Goal: Information Seeking & Learning: Learn about a topic

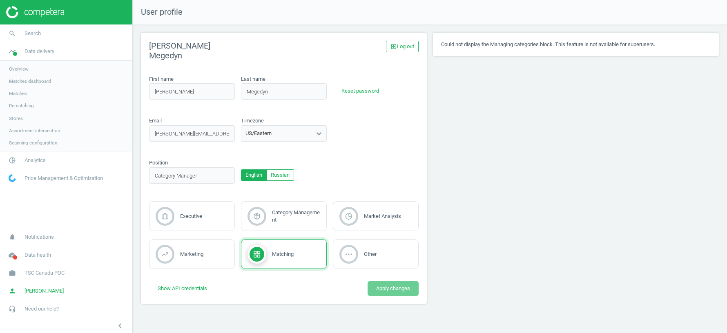
click at [31, 274] on span "TSC Canada POC" at bounding box center [45, 273] width 40 height 7
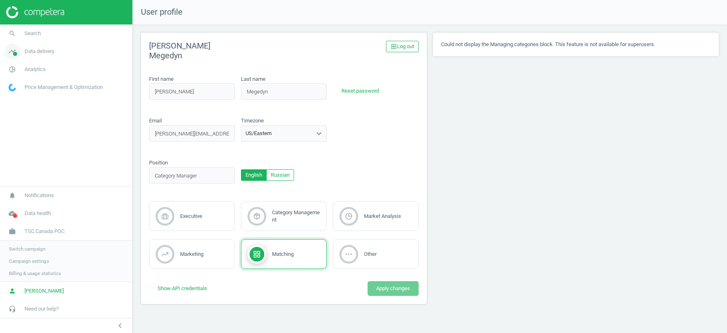
click at [42, 49] on span "Data delivery" at bounding box center [40, 51] width 30 height 7
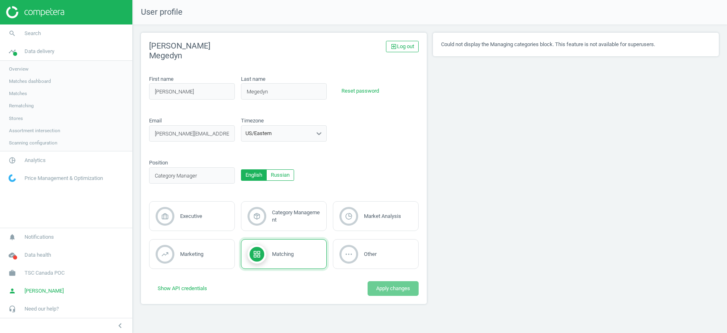
click at [13, 118] on span "Stores" at bounding box center [16, 118] width 14 height 7
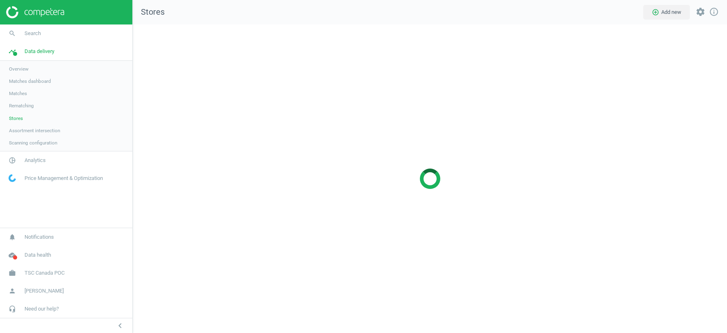
scroll to position [309, 595]
click at [34, 157] on span "Analytics" at bounding box center [35, 160] width 21 height 7
click at [20, 99] on span "Products" at bounding box center [18, 99] width 19 height 7
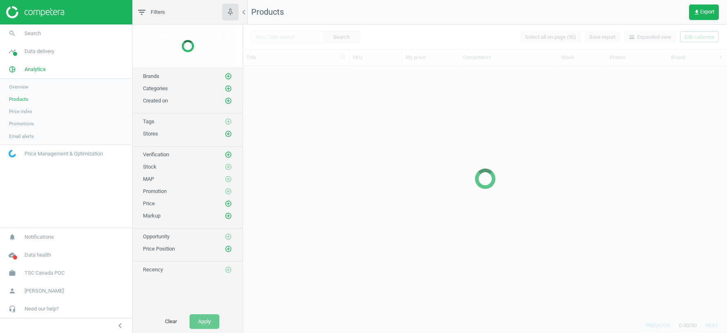
scroll to position [253, 484]
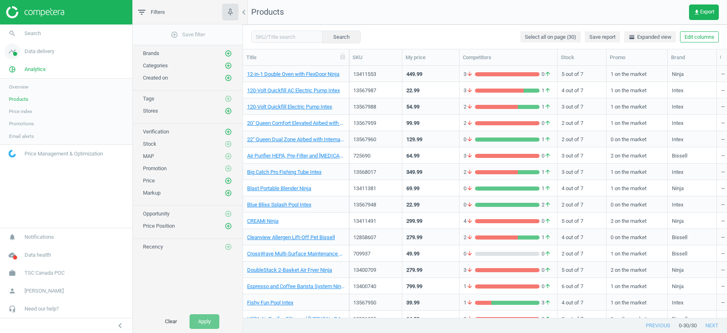
click at [45, 52] on span "Data delivery" at bounding box center [40, 51] width 30 height 7
click at [22, 92] on span "Matches" at bounding box center [18, 93] width 18 height 7
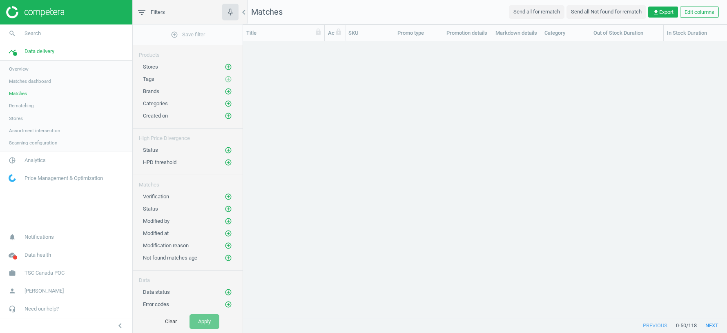
scroll to position [277, 484]
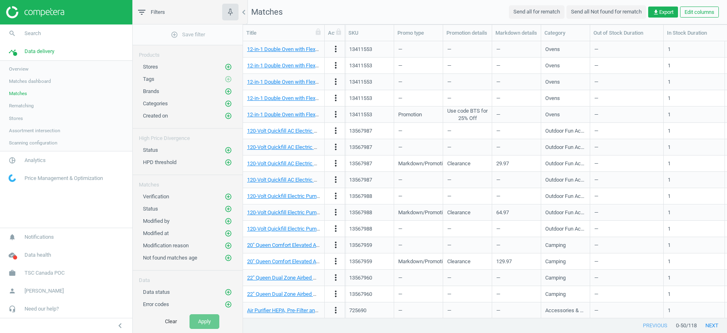
click at [26, 68] on span "Overview" at bounding box center [19, 69] width 20 height 7
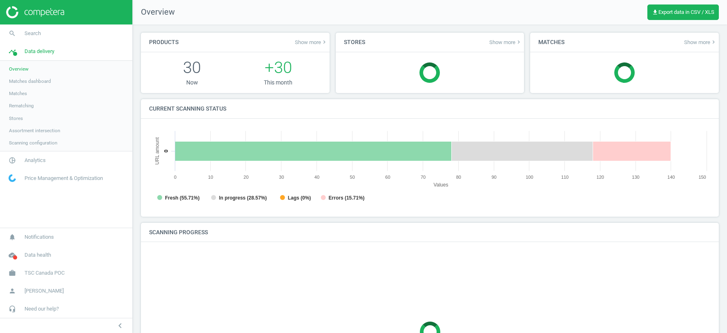
scroll to position [163, 562]
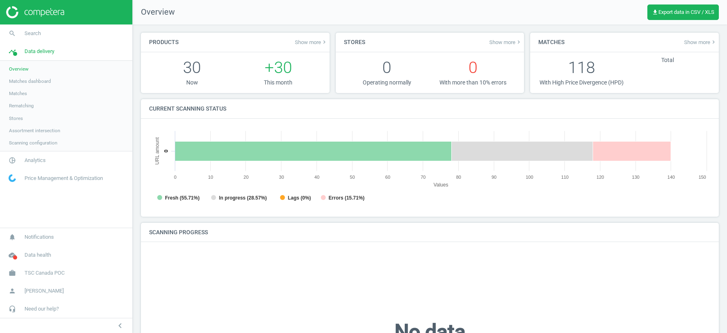
click at [25, 94] on span "Matches" at bounding box center [18, 93] width 18 height 7
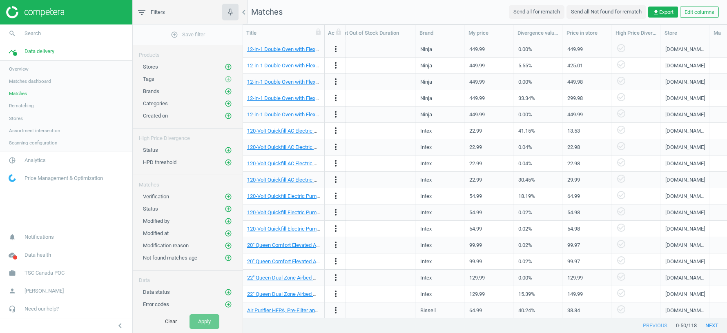
scroll to position [0, 429]
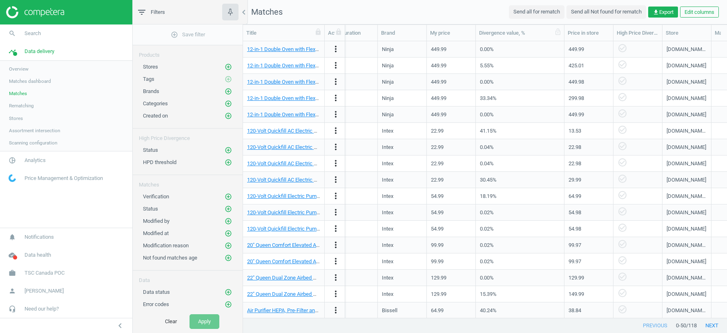
drag, startPoint x: 526, startPoint y: 36, endPoint x: 566, endPoint y: 36, distance: 39.2
click at [566, 36] on div at bounding box center [564, 33] width 8 height 16
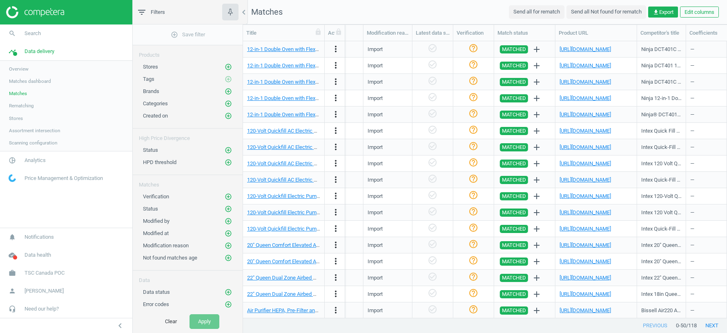
scroll to position [0, 1021]
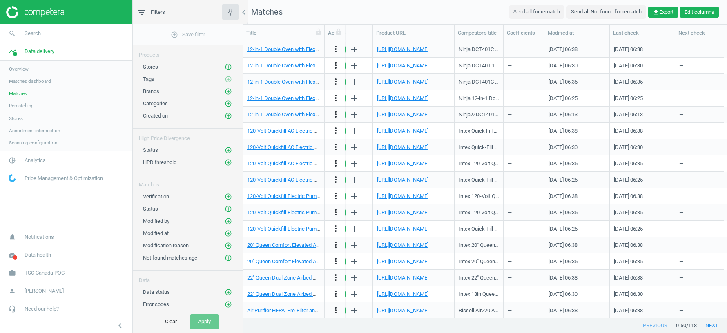
click at [703, 16] on button "Edit columns" at bounding box center [699, 12] width 39 height 11
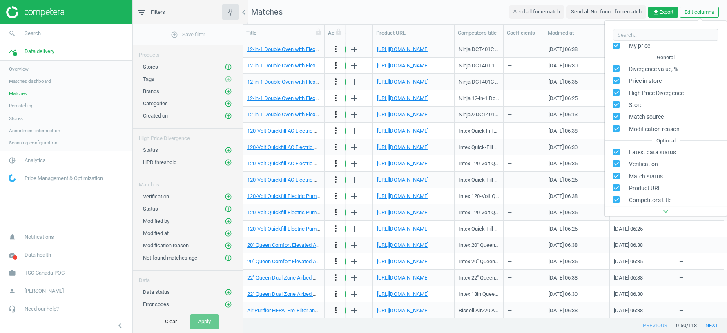
scroll to position [188, 0]
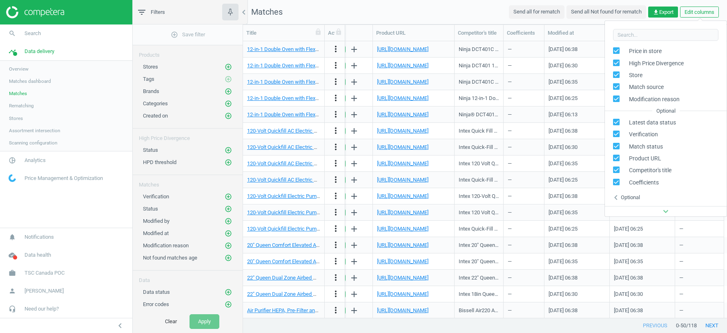
click at [448, 9] on nav "Matches Send all for rematch Send all Not found for rematch get_app Export Edit…" at bounding box center [485, 12] width 484 height 25
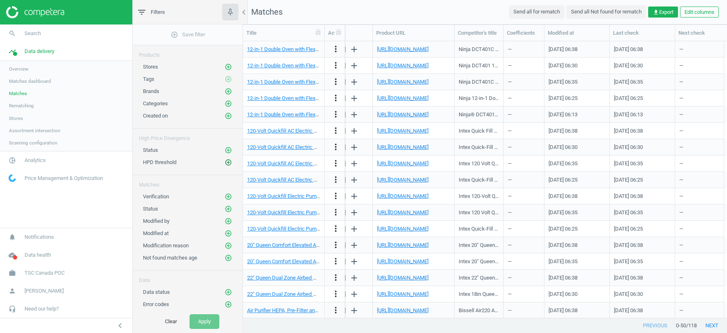
click at [230, 160] on icon "add_circle_outline" at bounding box center [228, 162] width 7 height 7
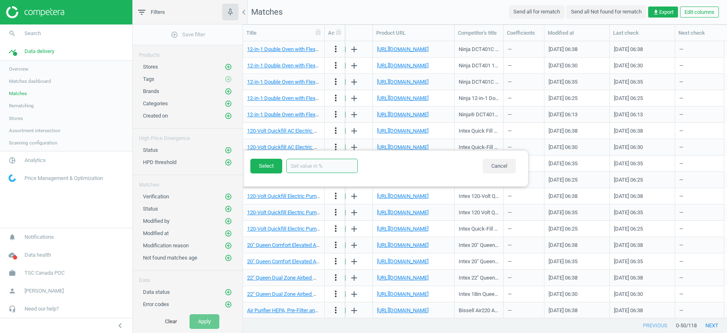
click at [328, 166] on input "text" at bounding box center [322, 166] width 72 height 14
type input "30"
click at [271, 167] on button "Select" at bounding box center [267, 166] width 32 height 15
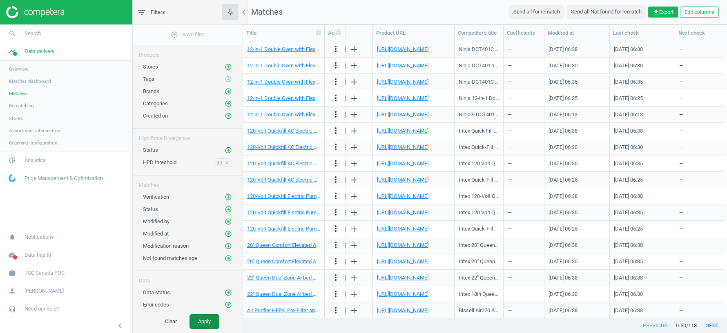
click at [208, 325] on button "Apply" at bounding box center [205, 322] width 30 height 15
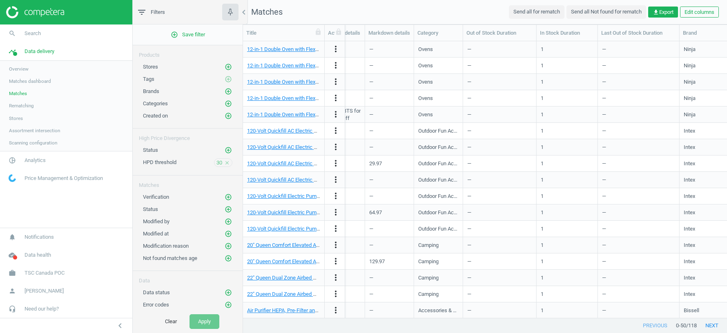
scroll to position [0, 552]
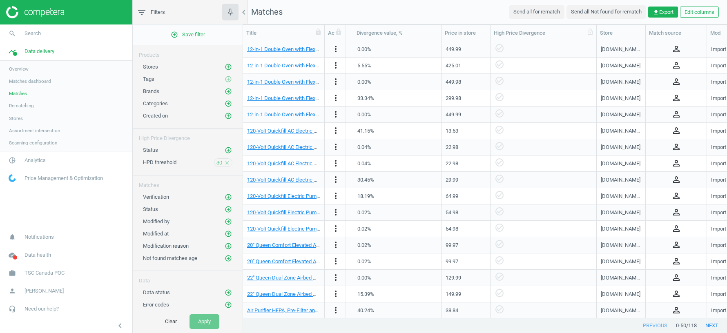
drag, startPoint x: 540, startPoint y: 35, endPoint x: 597, endPoint y: 39, distance: 57.4
click at [597, 39] on div at bounding box center [597, 33] width 8 height 16
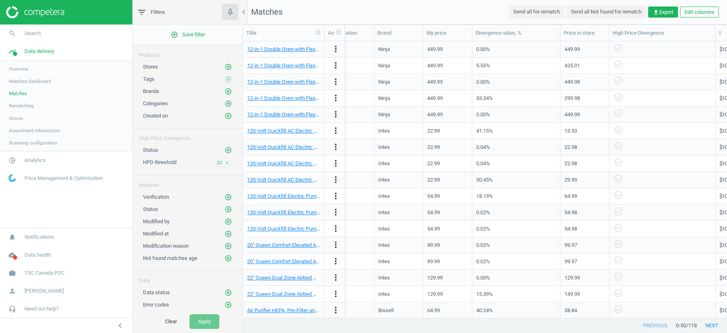
scroll to position [0, 432]
click at [228, 147] on icon "add_circle_outline" at bounding box center [228, 150] width 7 height 7
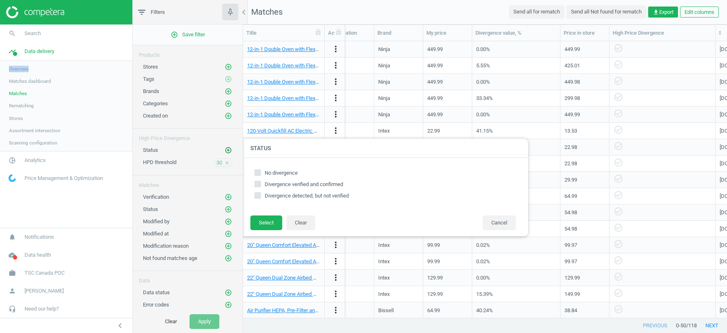
click at [228, 147] on icon "add_circle_outline" at bounding box center [228, 150] width 7 height 7
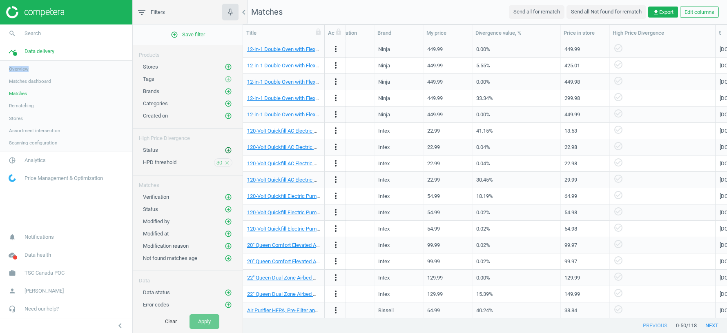
click at [230, 150] on icon "add_circle_outline" at bounding box center [228, 150] width 7 height 7
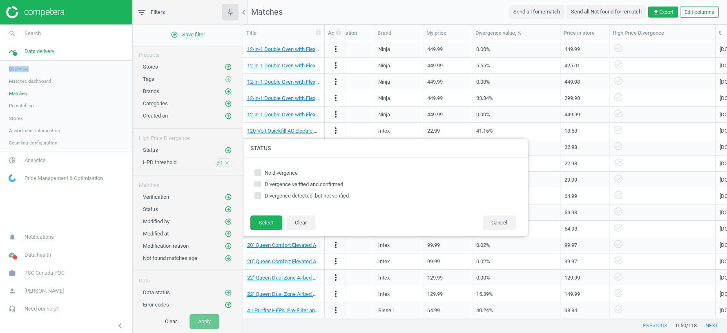
click at [260, 183] on input "Divergence verified and confirmed" at bounding box center [257, 184] width 5 height 5
checkbox input "true"
click at [260, 193] on input "Divergence detected, but not verified" at bounding box center [257, 195] width 5 height 5
checkbox input "true"
click at [262, 226] on button "Select" at bounding box center [267, 223] width 32 height 15
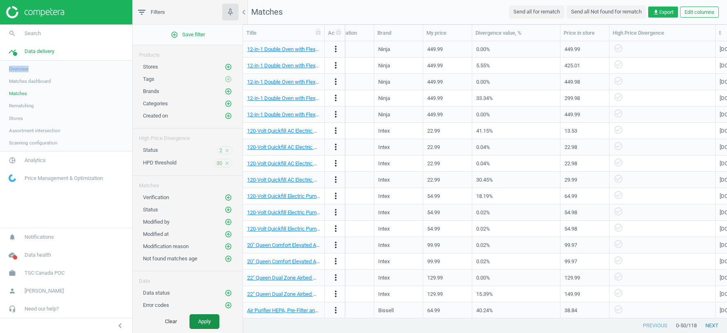
click at [204, 324] on button "Apply" at bounding box center [205, 322] width 30 height 15
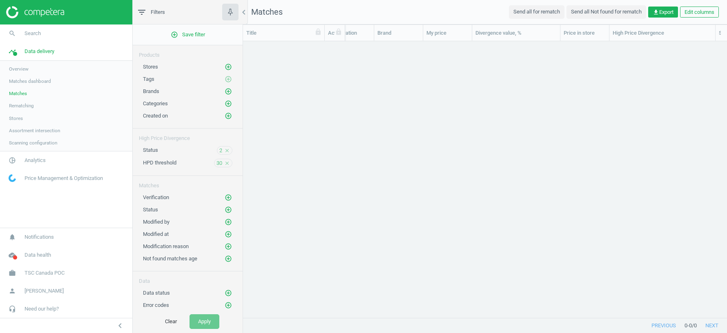
click at [228, 148] on icon "close" at bounding box center [227, 151] width 6 height 6
click at [227, 161] on icon "close" at bounding box center [227, 163] width 6 height 6
click at [18, 95] on span "Matches" at bounding box center [18, 93] width 18 height 7
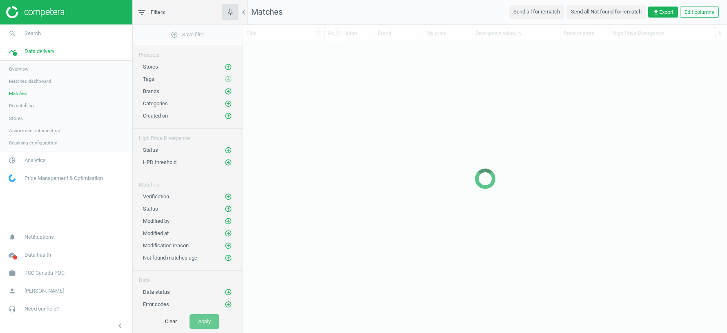
scroll to position [277, 484]
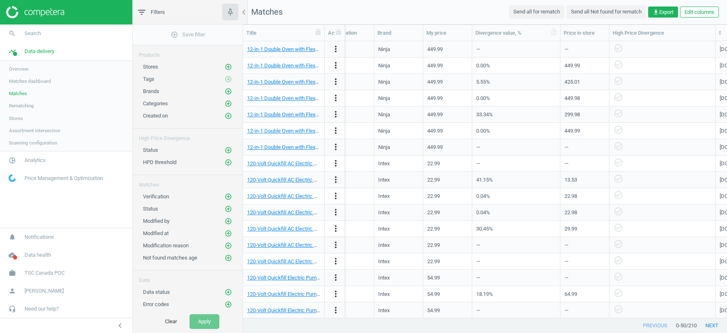
click at [489, 31] on div "Divergence value, %" at bounding box center [516, 32] width 81 height 7
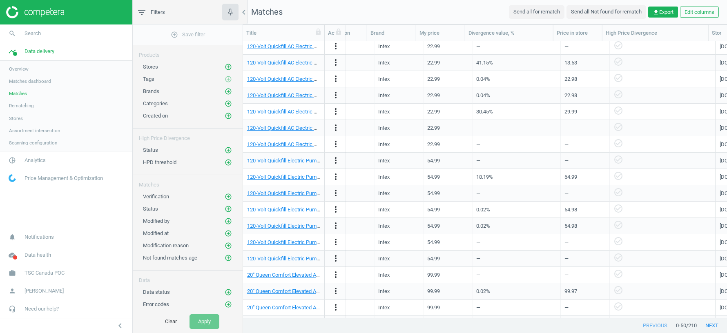
scroll to position [118, 0]
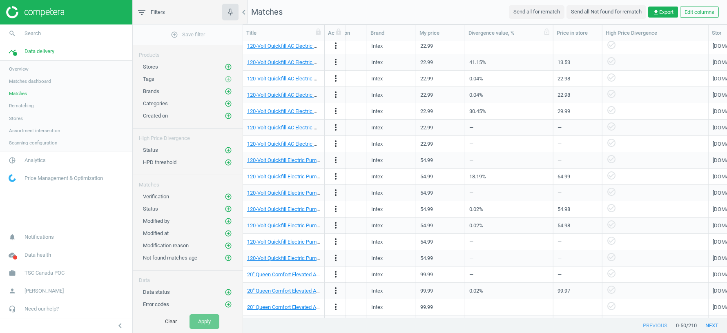
click at [478, 29] on div "Divergence value, %" at bounding box center [509, 32] width 81 height 7
click at [480, 33] on div "Divergence value, %" at bounding box center [509, 32] width 81 height 7
click at [27, 92] on span "Matches" at bounding box center [18, 93] width 18 height 7
click at [28, 71] on span "Overview" at bounding box center [19, 69] width 20 height 7
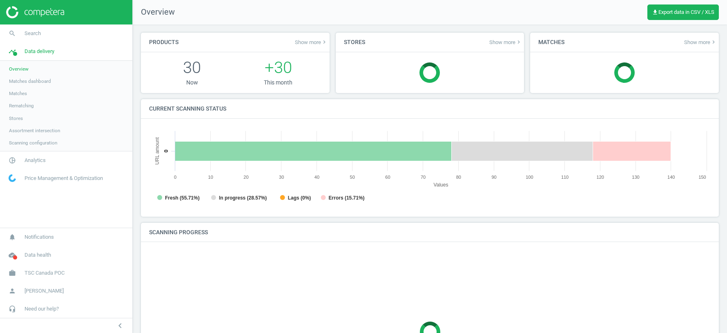
scroll to position [163, 562]
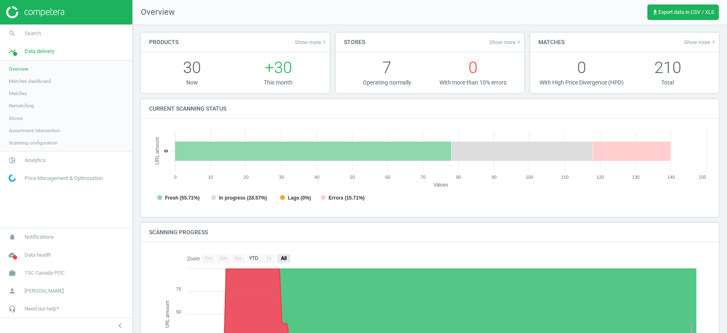
click at [700, 42] on span "Show more keyboard_arrow_right" at bounding box center [700, 42] width 33 height 7
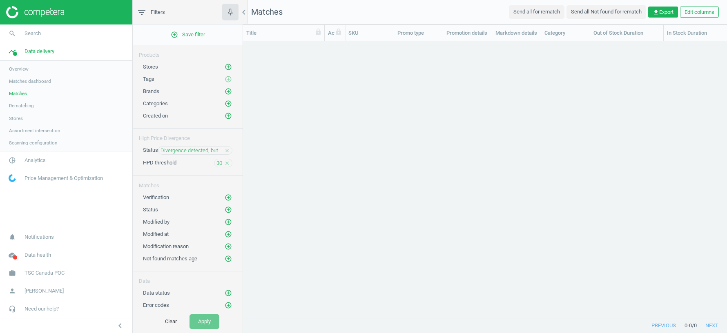
scroll to position [277, 484]
click at [197, 149] on span "Divergence detected, but not verified" at bounding box center [192, 150] width 62 height 7
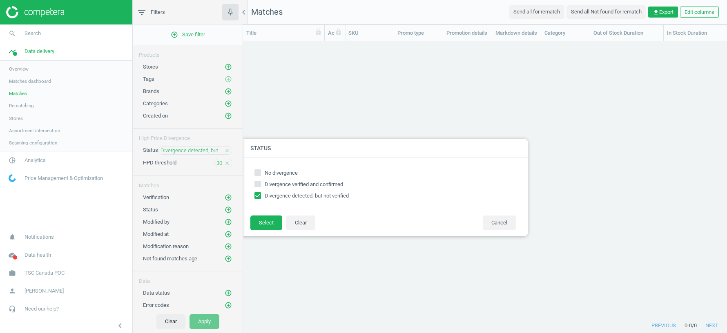
click at [166, 322] on button "Clear" at bounding box center [171, 322] width 29 height 15
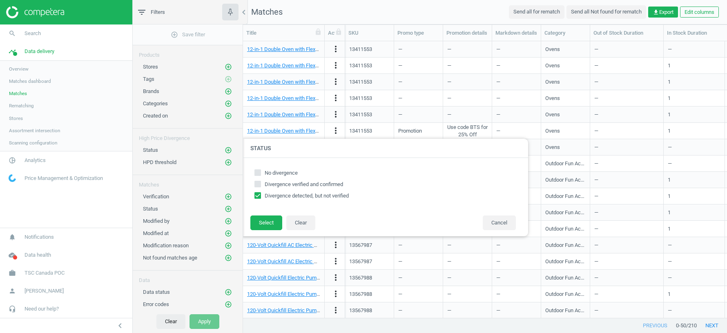
click at [166, 322] on button "Clear" at bounding box center [171, 322] width 29 height 15
click at [305, 222] on button "Clear" at bounding box center [300, 223] width 29 height 15
checkbox input "false"
click at [501, 221] on button "Cancel" at bounding box center [499, 223] width 33 height 15
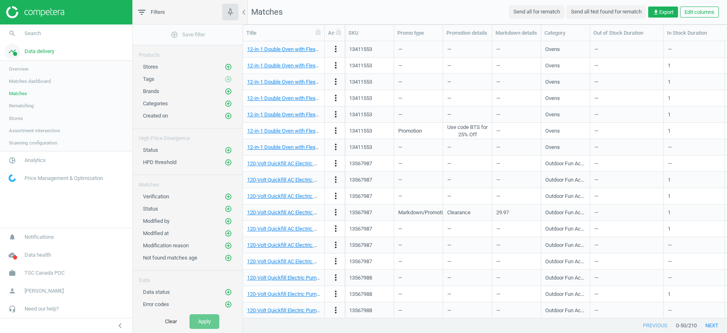
click at [42, 55] on link "timeline Data delivery" at bounding box center [66, 51] width 132 height 18
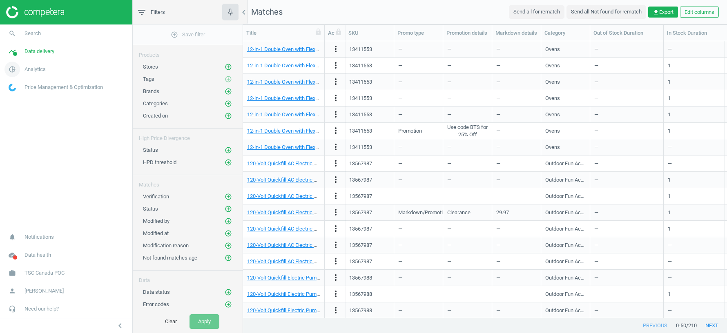
click at [36, 66] on span "Analytics" at bounding box center [35, 69] width 21 height 7
click at [19, 99] on span "Products" at bounding box center [18, 99] width 19 height 7
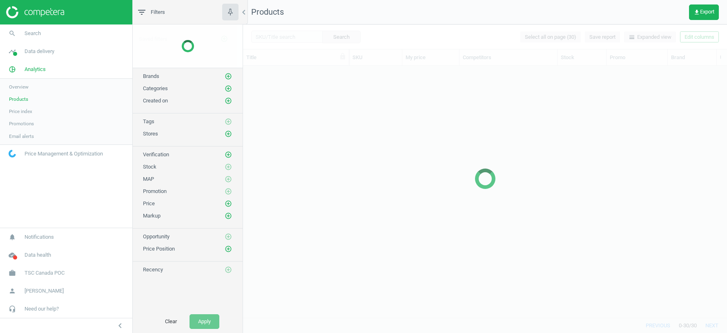
scroll to position [253, 484]
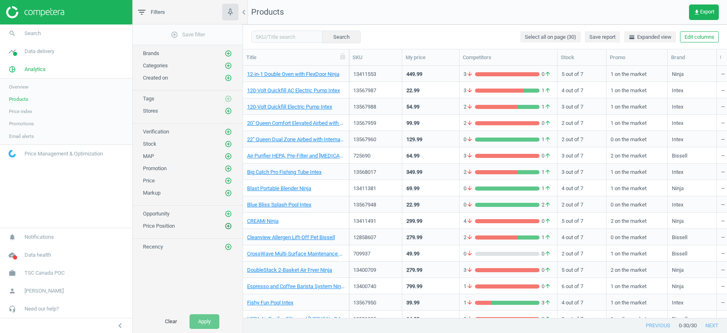
click at [230, 223] on icon "add_circle_outline" at bounding box center [228, 226] width 7 height 7
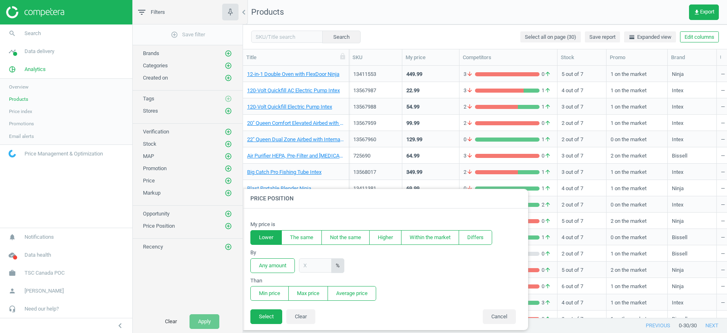
click at [266, 236] on button "Lower" at bounding box center [266, 237] width 31 height 15
click at [486, 237] on button "Differs" at bounding box center [476, 237] width 34 height 15
click at [345, 297] on button "Average price" at bounding box center [352, 293] width 49 height 15
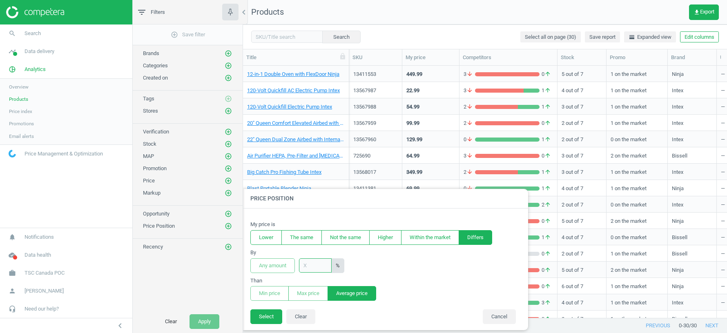
click at [310, 269] on input "text" at bounding box center [315, 266] width 33 height 14
type input "30"
click at [264, 315] on button "Select" at bounding box center [267, 317] width 32 height 15
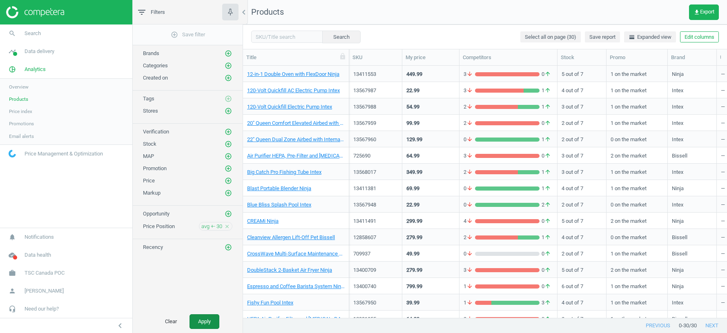
click at [210, 324] on button "Apply" at bounding box center [205, 322] width 30 height 15
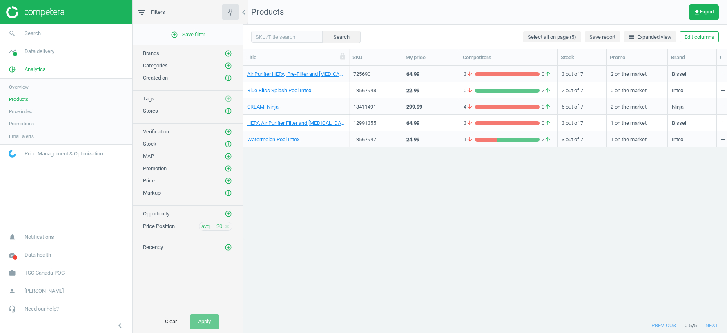
scroll to position [0, 48]
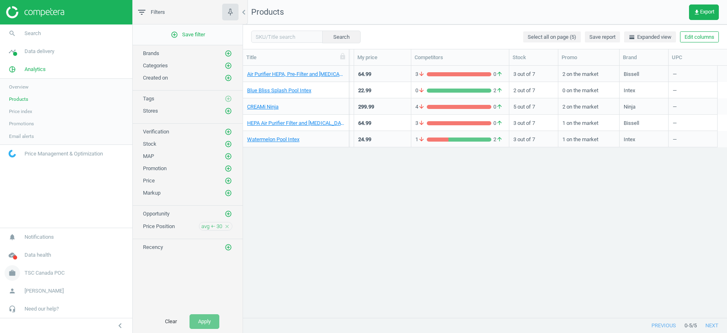
click at [45, 274] on span "TSC Canada POC" at bounding box center [45, 273] width 40 height 7
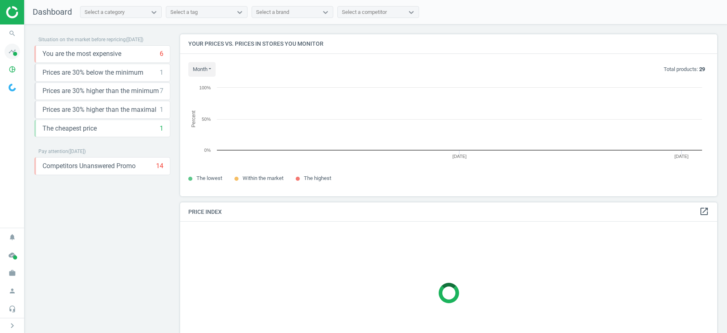
scroll to position [162, 537]
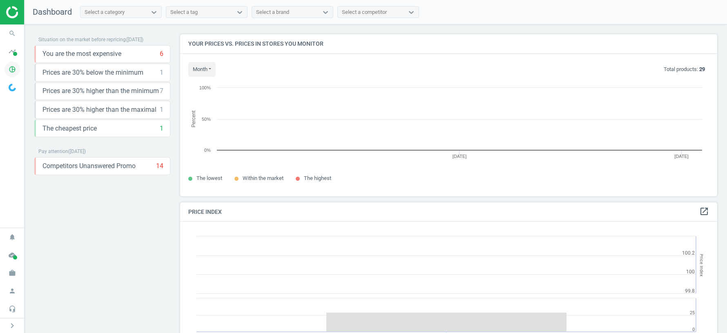
click at [13, 68] on icon "pie_chart_outlined" at bounding box center [12, 70] width 16 height 16
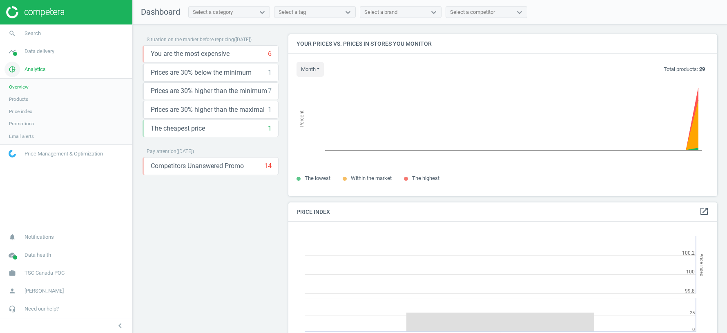
scroll to position [0, 0]
click at [37, 45] on link "timeline Data delivery" at bounding box center [66, 51] width 132 height 18
click at [19, 93] on span "Matches" at bounding box center [18, 93] width 18 height 7
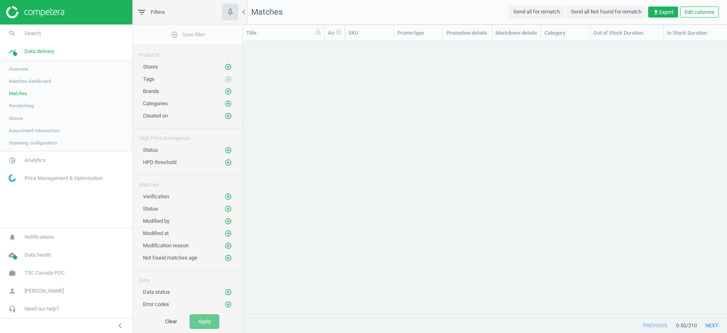
scroll to position [277, 484]
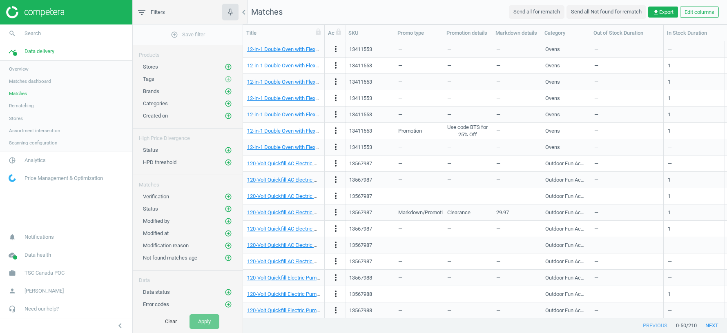
click at [23, 80] on span "Matches dashboard" at bounding box center [30, 81] width 42 height 7
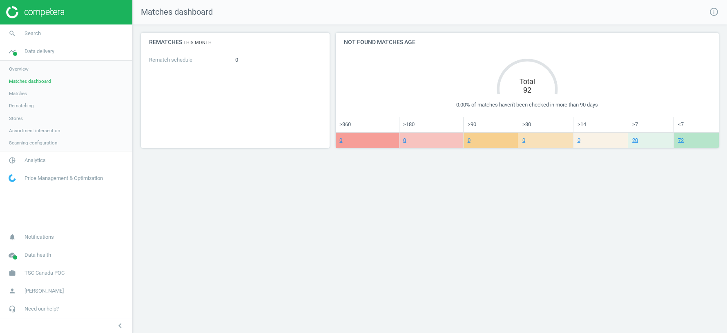
click at [20, 66] on span "Overview" at bounding box center [19, 69] width 20 height 7
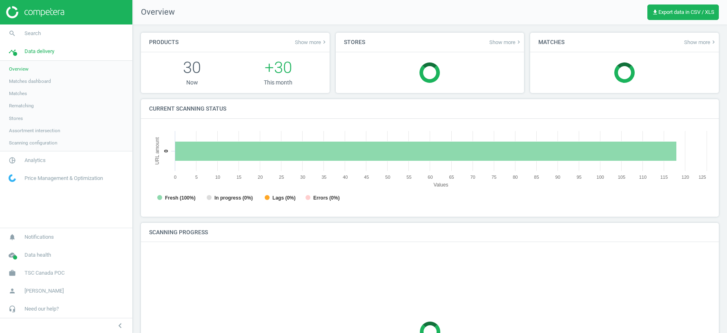
scroll to position [163, 562]
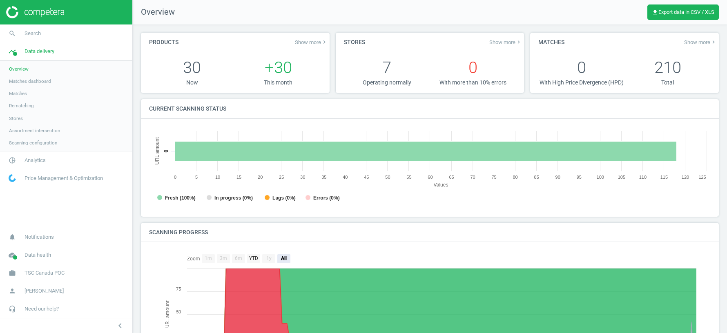
click at [23, 96] on span "Matches" at bounding box center [18, 93] width 18 height 7
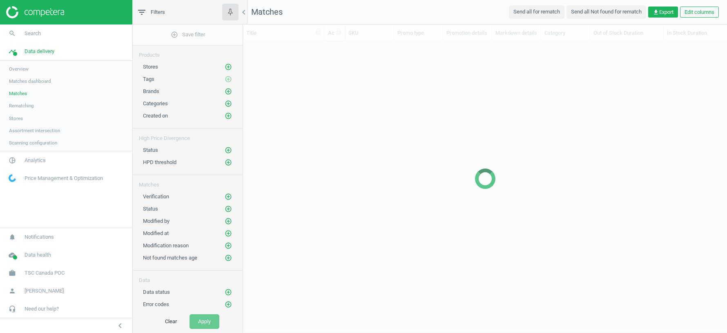
scroll to position [277, 484]
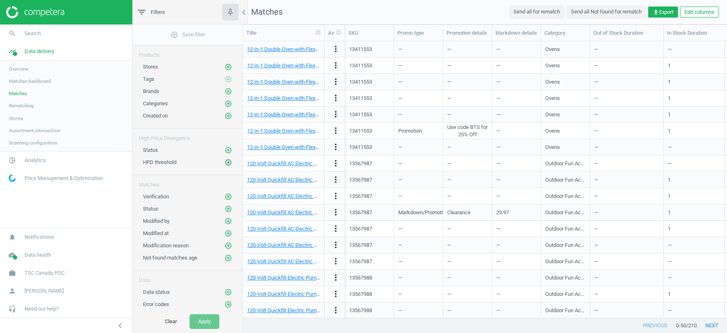
click at [230, 162] on icon "add_circle_outline" at bounding box center [228, 162] width 7 height 7
click at [306, 163] on input "text" at bounding box center [322, 166] width 72 height 14
type input "30"
click at [262, 166] on button "Select" at bounding box center [267, 166] width 32 height 15
click at [203, 322] on button "Apply" at bounding box center [205, 322] width 30 height 15
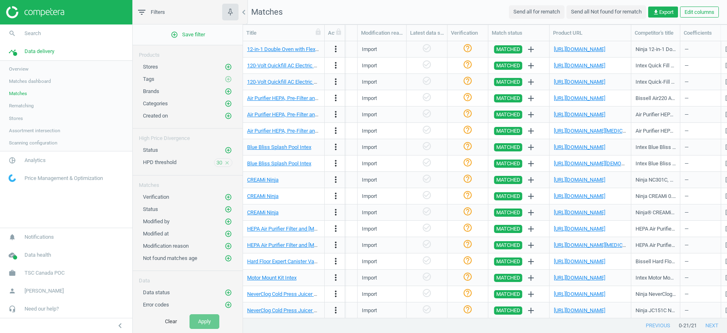
scroll to position [0, 981]
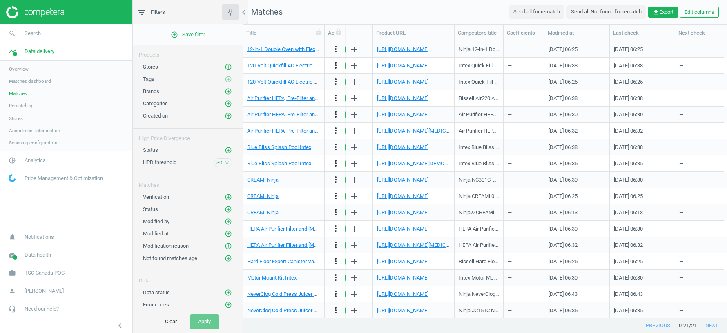
click at [32, 79] on span "Matches dashboard" at bounding box center [30, 81] width 42 height 7
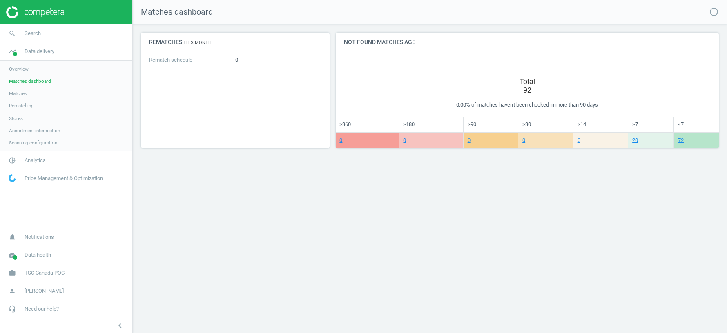
click at [25, 71] on span "Overview" at bounding box center [19, 69] width 20 height 7
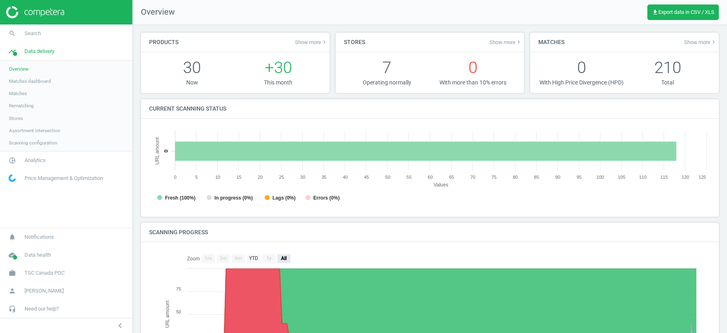
scroll to position [163, 562]
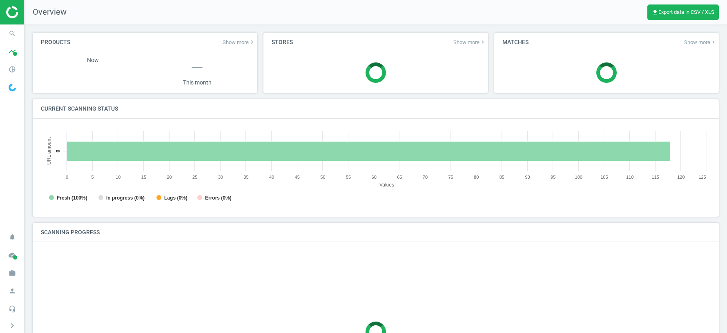
scroll to position [163, 670]
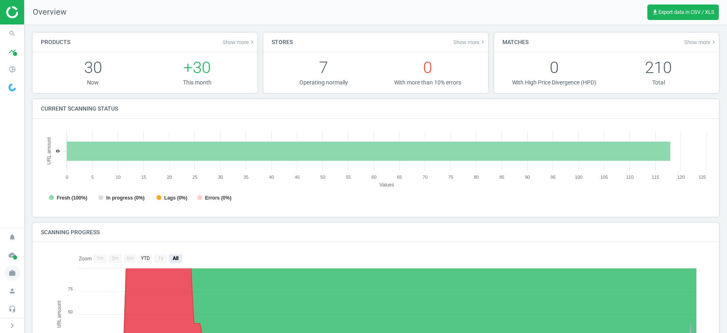
click at [13, 273] on icon "work" at bounding box center [12, 274] width 16 height 16
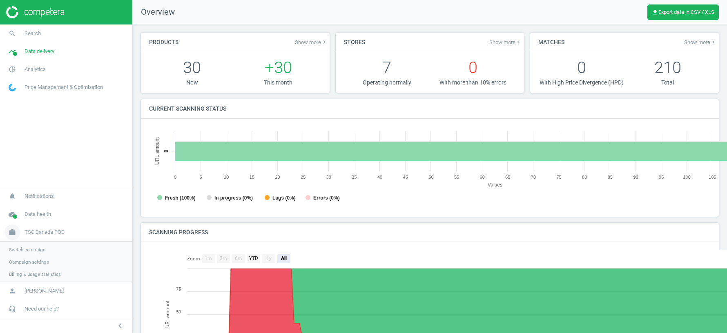
scroll to position [163, 562]
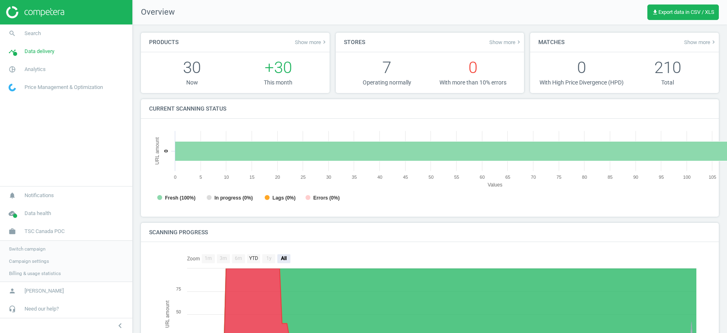
click at [25, 250] on span "Switch campaign" at bounding box center [27, 249] width 36 height 7
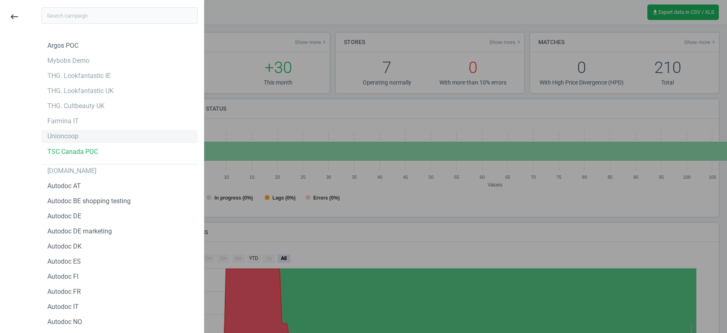
click at [62, 135] on div "Unioncoop" at bounding box center [62, 136] width 31 height 9
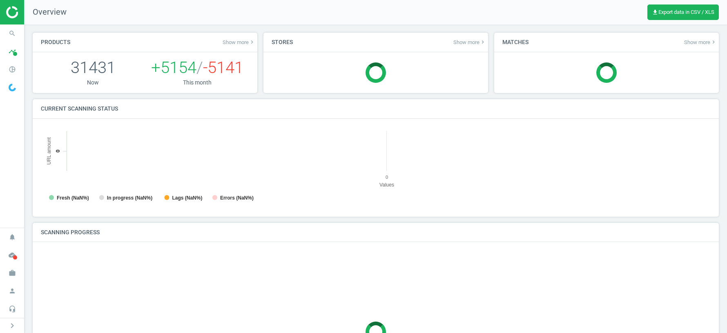
scroll to position [163, 670]
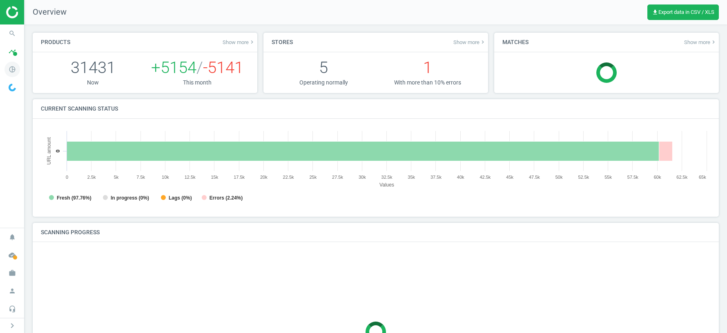
click at [14, 72] on icon "pie_chart_outlined" at bounding box center [12, 70] width 16 height 16
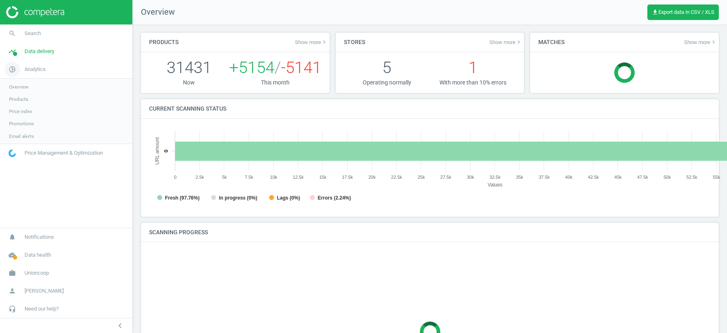
scroll to position [163, 562]
click at [38, 53] on span "Data delivery" at bounding box center [40, 51] width 30 height 7
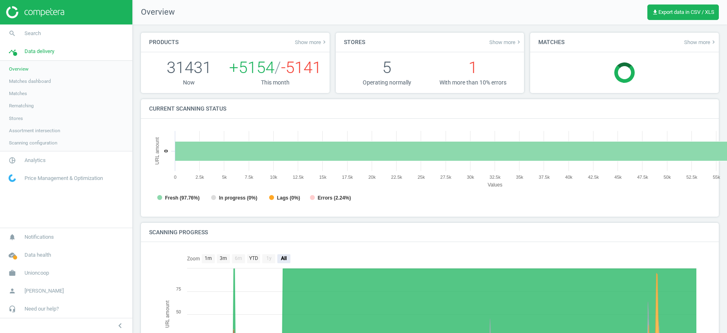
click at [16, 96] on span "Matches" at bounding box center [18, 93] width 18 height 7
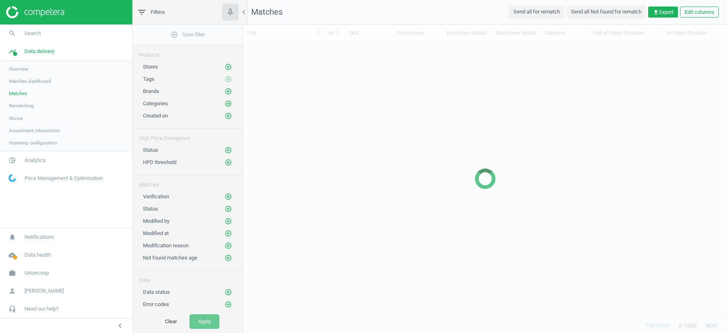
scroll to position [277, 484]
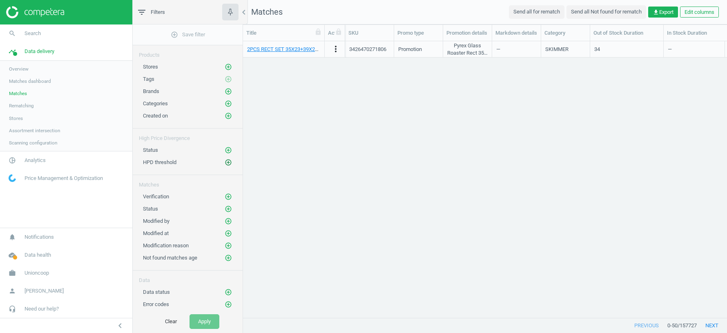
click at [228, 160] on icon "add_circle_outline" at bounding box center [228, 162] width 7 height 7
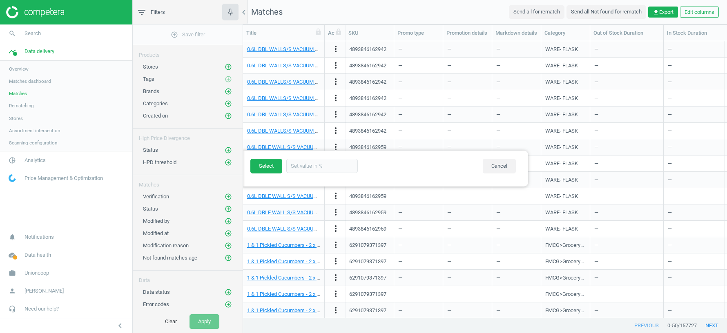
click at [19, 69] on span "Overview" at bounding box center [19, 69] width 20 height 7
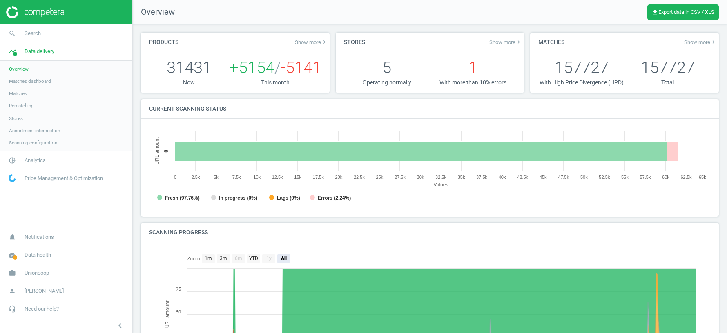
scroll to position [163, 562]
click at [699, 39] on span "Show more keyboard_arrow_right" at bounding box center [700, 42] width 33 height 7
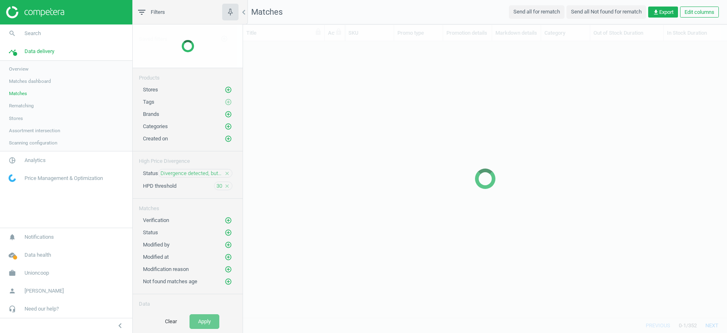
scroll to position [277, 484]
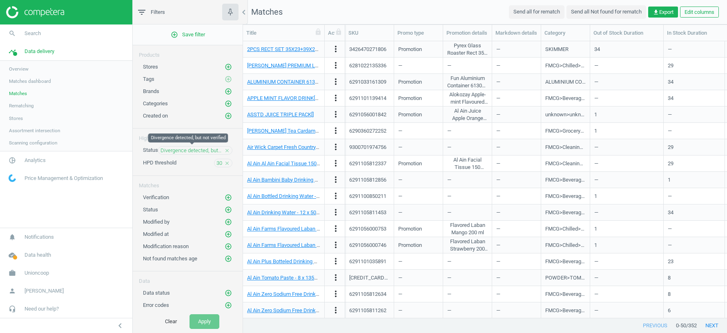
click at [190, 149] on span "Divergence detected, but not verified" at bounding box center [192, 150] width 62 height 7
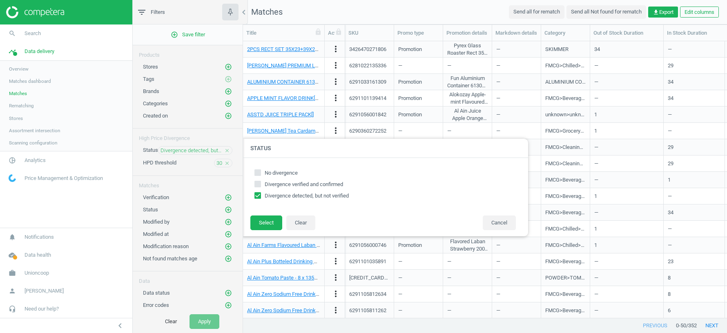
checkbox input "true"
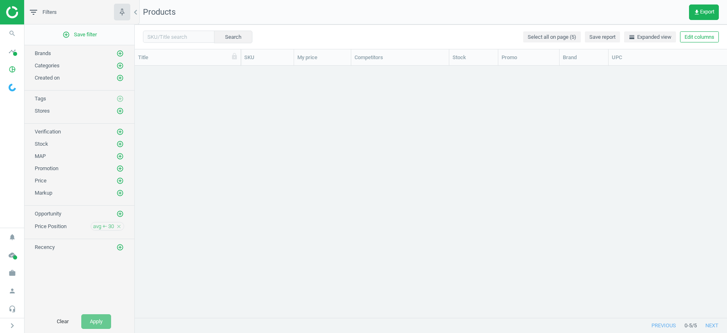
scroll to position [253, 593]
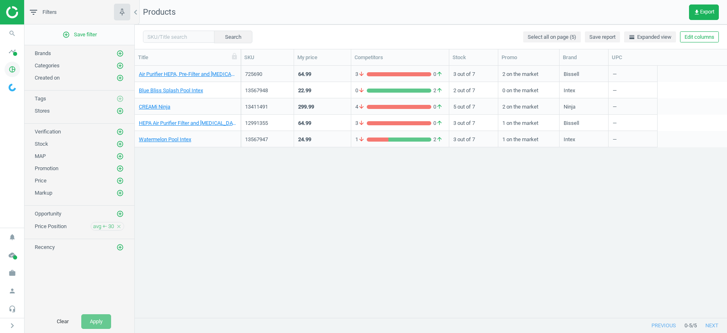
click at [11, 68] on icon "pie_chart_outlined" at bounding box center [12, 70] width 16 height 16
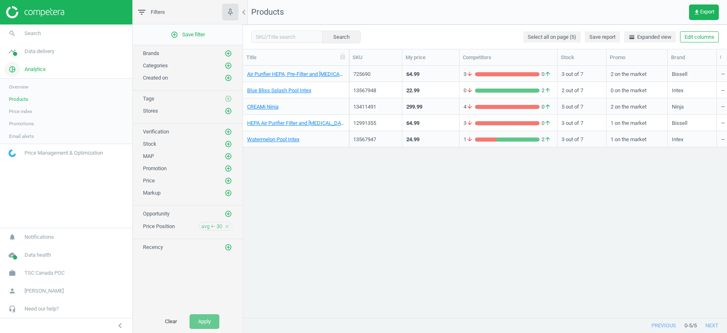
scroll to position [0, 0]
click at [36, 53] on span "Data delivery" at bounding box center [40, 51] width 30 height 7
click at [21, 116] on span "Stores" at bounding box center [16, 118] width 14 height 7
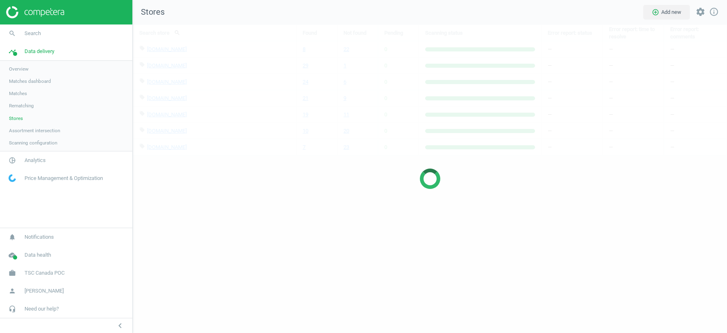
scroll to position [309, 595]
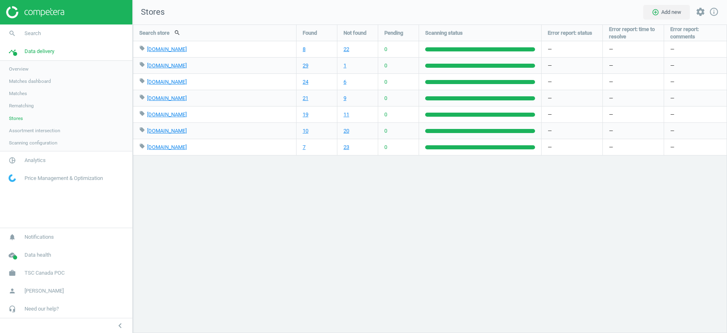
click at [21, 65] on link "Overview" at bounding box center [66, 69] width 132 height 12
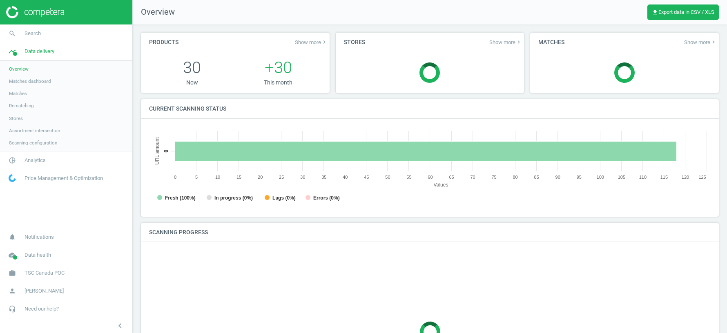
scroll to position [163, 562]
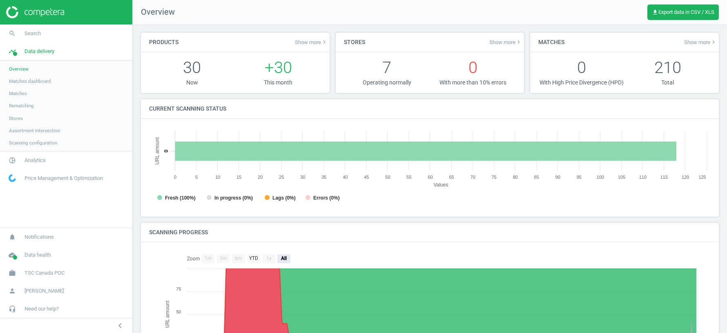
click at [695, 41] on span "Show more keyboard_arrow_right" at bounding box center [700, 42] width 33 height 7
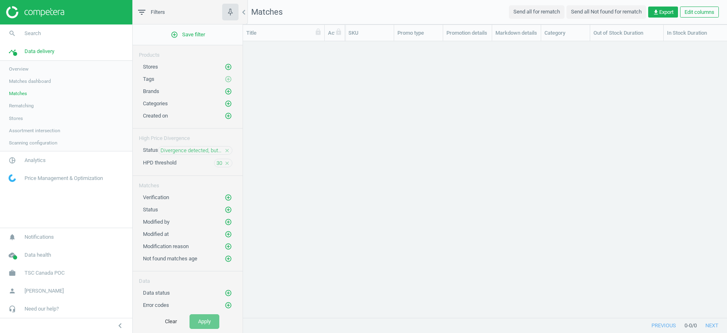
scroll to position [0, 0]
click at [191, 148] on span "Divergence detected, but not verified" at bounding box center [192, 150] width 62 height 7
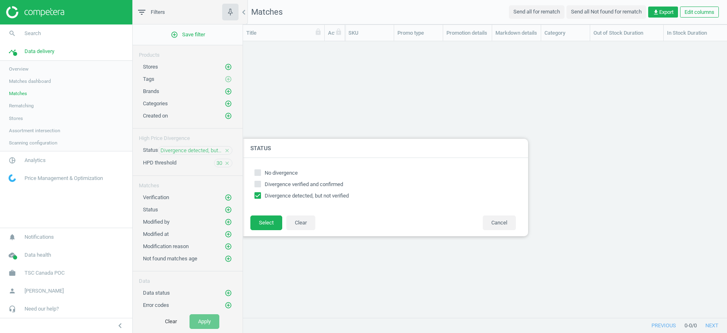
checkbox input "true"
click at [258, 186] on input "Divergence verified and confirmed" at bounding box center [257, 184] width 5 height 5
checkbox input "true"
click at [264, 222] on button "Select" at bounding box center [267, 223] width 32 height 15
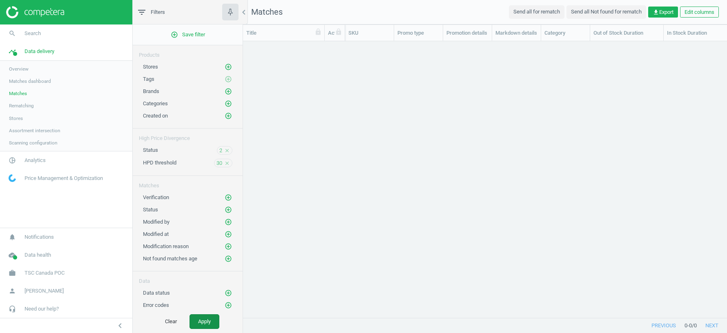
click at [204, 320] on button "Apply" at bounding box center [205, 322] width 30 height 15
click at [220, 161] on span "30" at bounding box center [220, 163] width 6 height 7
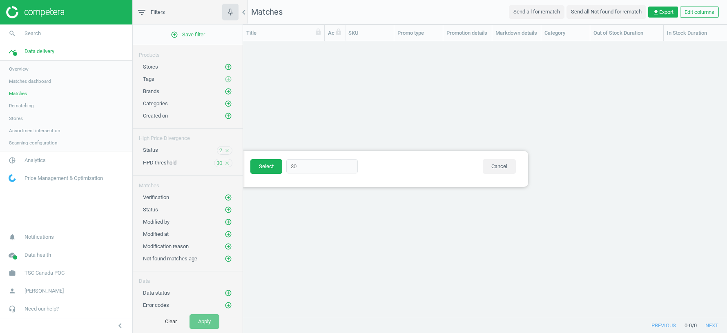
click at [219, 147] on div "2 close" at bounding box center [225, 150] width 16 height 9
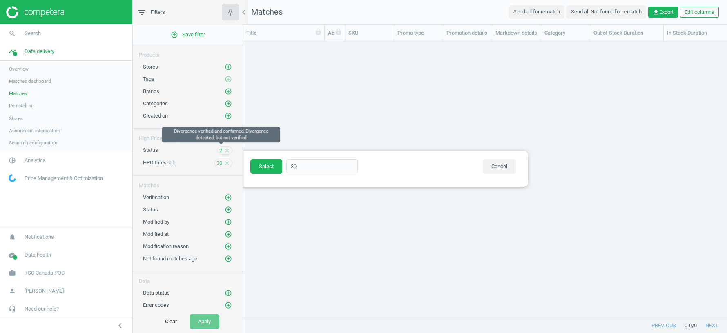
click at [222, 148] on span "2" at bounding box center [220, 150] width 3 height 7
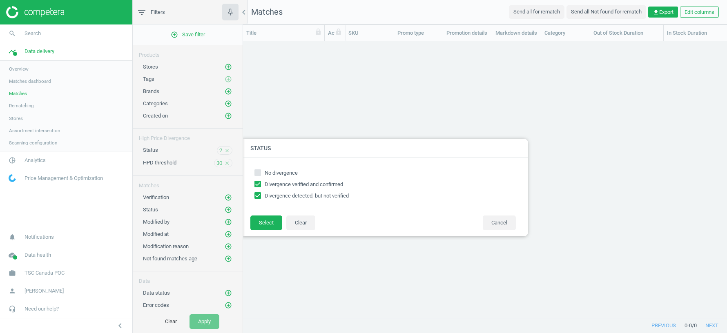
checkbox input "true"
click at [261, 184] on icon at bounding box center [258, 184] width 7 height 7
click at [261, 184] on input "Divergence verified and confirmed" at bounding box center [257, 184] width 5 height 5
checkbox input "false"
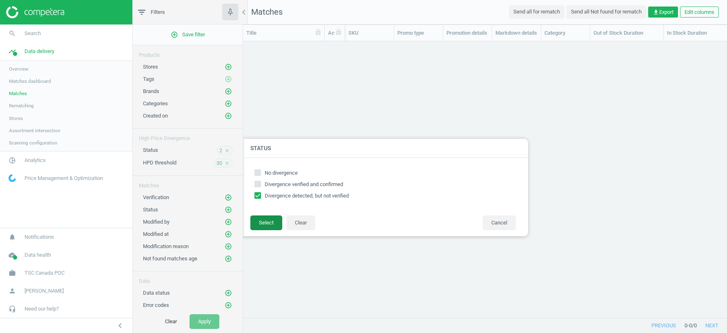
checkbox input "true"
click at [260, 224] on button "Select" at bounding box center [267, 223] width 32 height 15
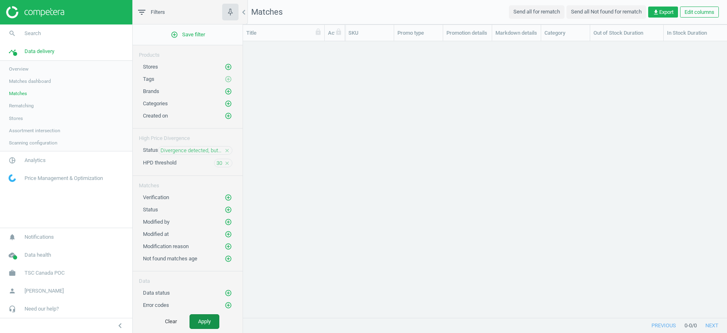
click at [206, 324] on button "Apply" at bounding box center [205, 322] width 30 height 15
click at [26, 90] on span "Matches" at bounding box center [18, 93] width 18 height 7
click at [21, 83] on span "Matches dashboard" at bounding box center [30, 81] width 42 height 7
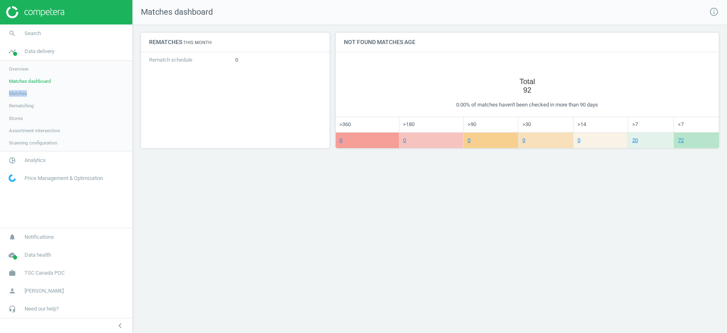
click at [20, 69] on span "Overview" at bounding box center [19, 69] width 20 height 7
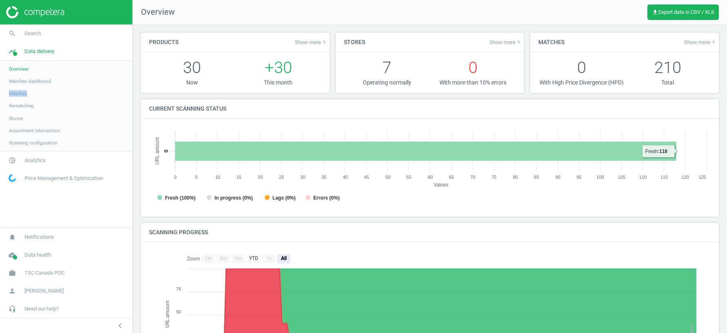
scroll to position [108, 0]
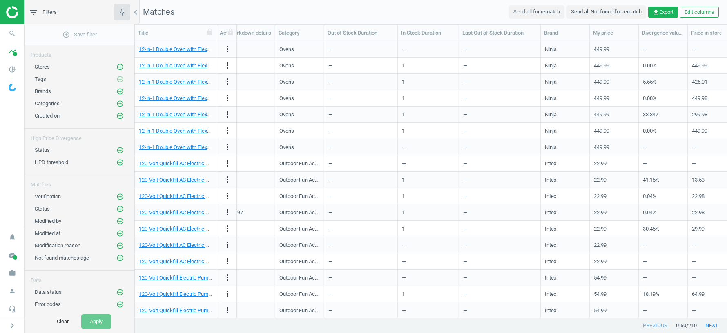
scroll to position [0, 326]
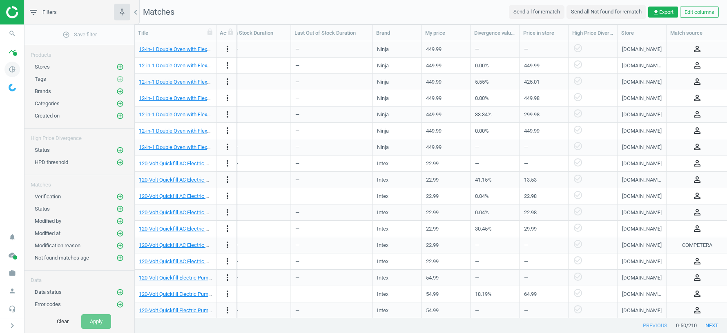
click at [10, 71] on icon "pie_chart_outlined" at bounding box center [12, 70] width 16 height 16
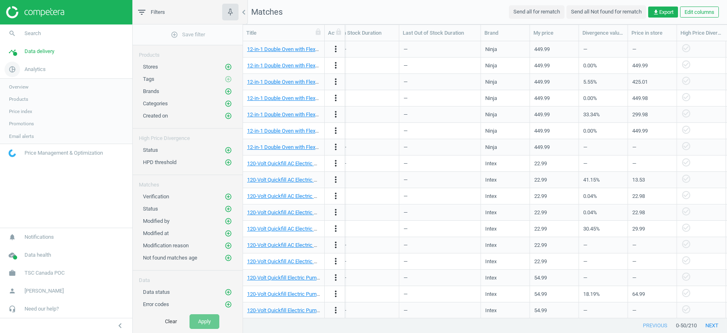
scroll to position [0, 0]
click at [16, 97] on span "Products" at bounding box center [18, 99] width 19 height 7
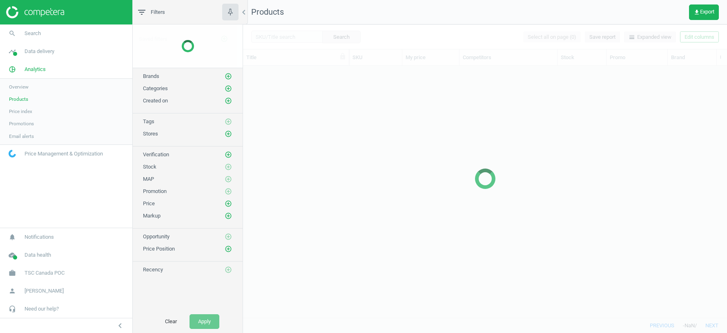
scroll to position [253, 484]
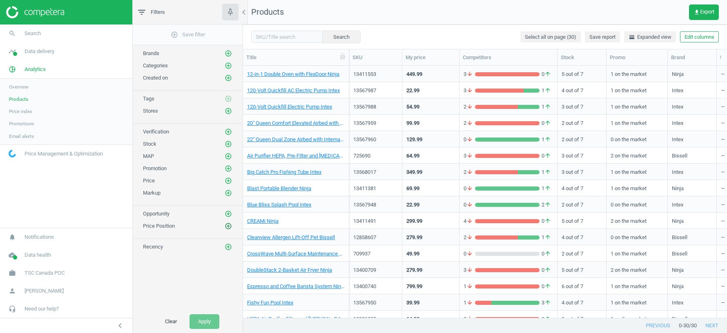
click at [231, 223] on icon "add_circle_outline" at bounding box center [228, 226] width 7 height 7
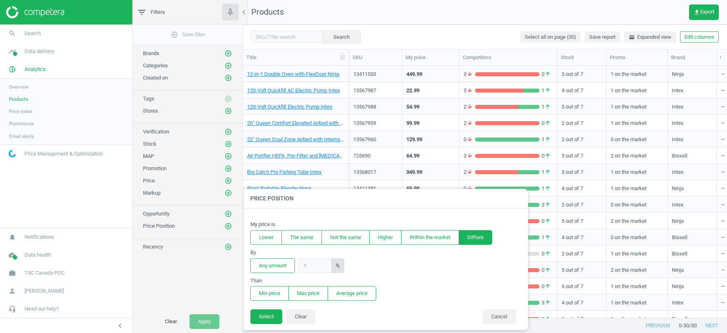
click at [487, 236] on button "Differs" at bounding box center [476, 237] width 34 height 15
click at [319, 267] on input "text" at bounding box center [315, 266] width 33 height 14
type input "30"
click at [362, 294] on button "Average price" at bounding box center [352, 293] width 49 height 15
click at [260, 318] on button "Select" at bounding box center [267, 317] width 32 height 15
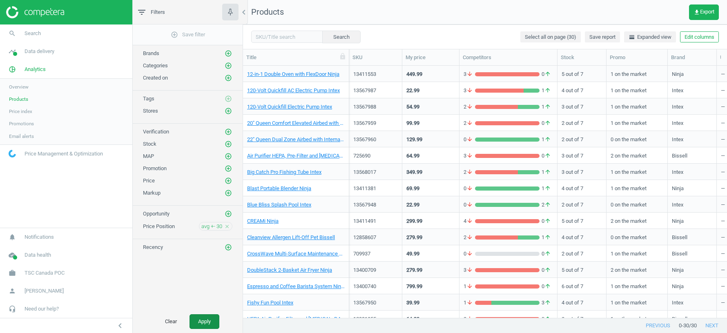
click at [204, 320] on button "Apply" at bounding box center [205, 322] width 30 height 15
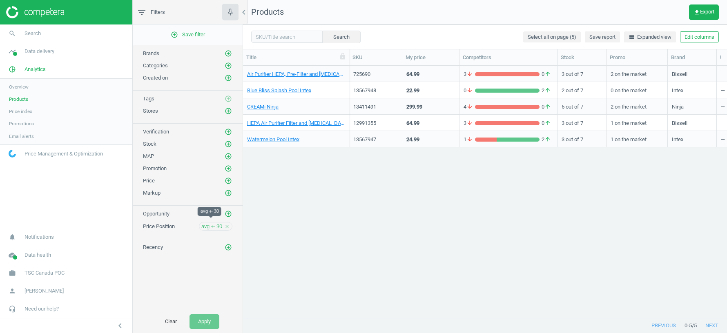
click at [210, 223] on span "avg +- 30" at bounding box center [211, 226] width 21 height 7
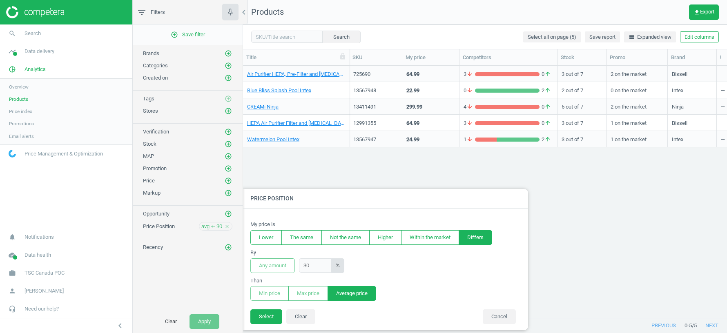
click at [481, 236] on button "Differs" at bounding box center [476, 237] width 34 height 15
click at [261, 236] on button "Lower" at bounding box center [266, 237] width 31 height 15
click at [267, 291] on button "Min price" at bounding box center [270, 293] width 38 height 15
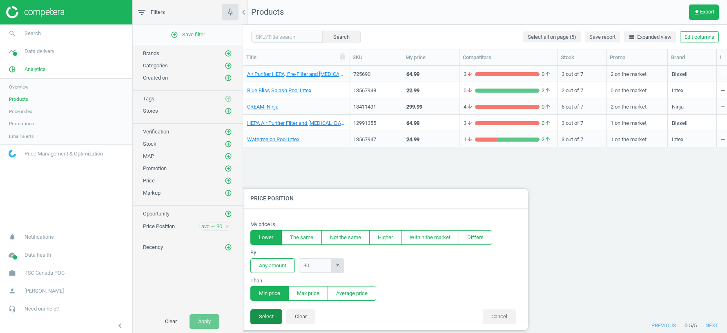
click at [266, 317] on button "Select" at bounding box center [267, 317] width 32 height 15
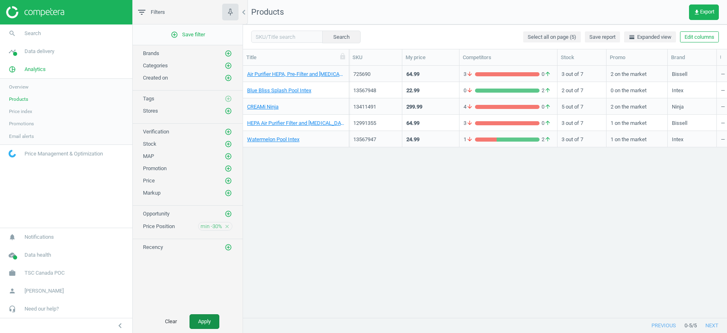
click at [204, 322] on button "Apply" at bounding box center [205, 322] width 30 height 15
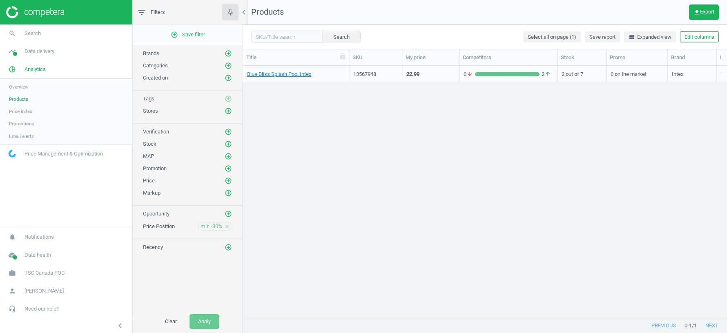
click at [209, 218] on div "Price Position min -30% close" at bounding box center [188, 224] width 110 height 13
click at [210, 226] on span "min -30%" at bounding box center [212, 226] width 22 height 7
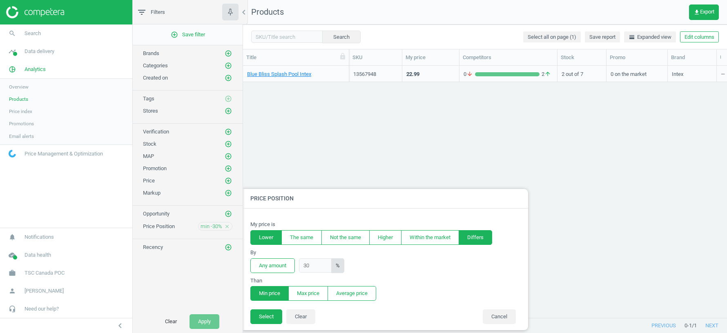
click at [484, 235] on button "Differs" at bounding box center [476, 237] width 34 height 15
click at [349, 293] on button "Average price" at bounding box center [352, 293] width 49 height 15
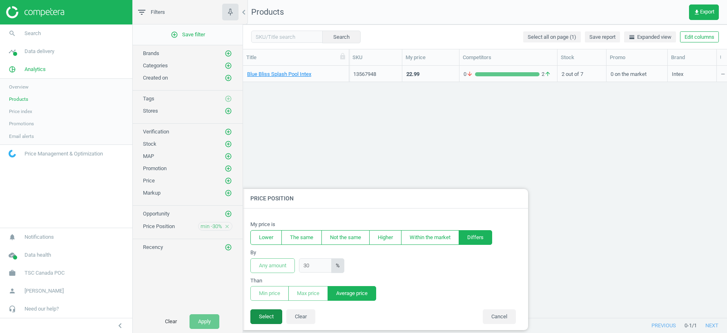
click at [261, 313] on button "Select" at bounding box center [267, 317] width 32 height 15
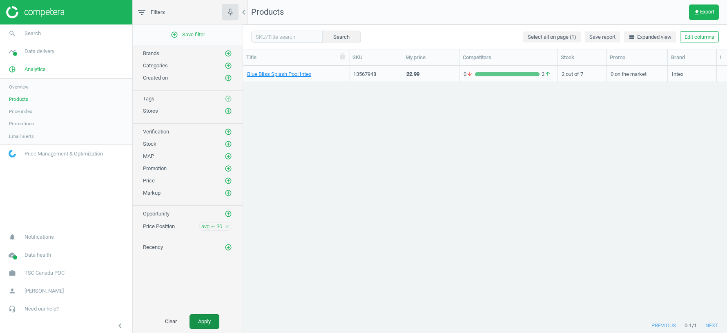
click at [203, 317] on button "Apply" at bounding box center [205, 322] width 30 height 15
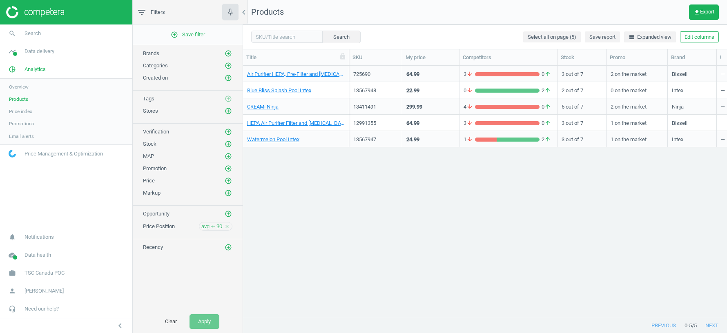
click at [34, 87] on link "Overview" at bounding box center [66, 87] width 132 height 12
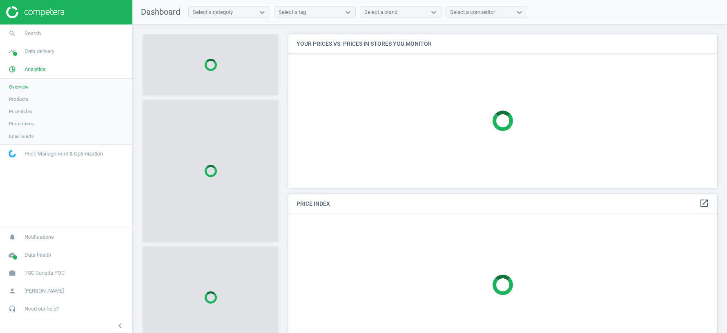
scroll to position [154, 429]
click at [51, 48] on span "Data delivery" at bounding box center [40, 51] width 30 height 7
click at [19, 71] on span "Overview" at bounding box center [19, 69] width 20 height 7
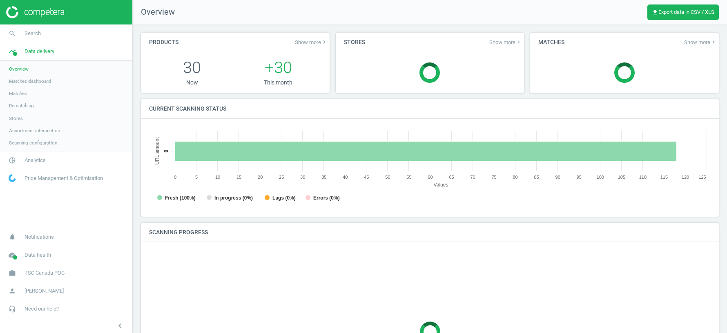
scroll to position [163, 562]
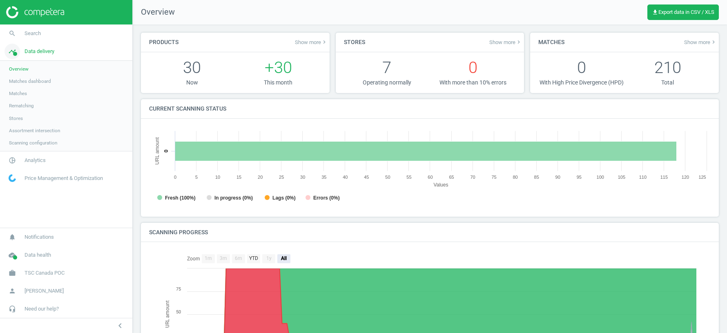
click at [42, 50] on span "Data delivery" at bounding box center [40, 51] width 30 height 7
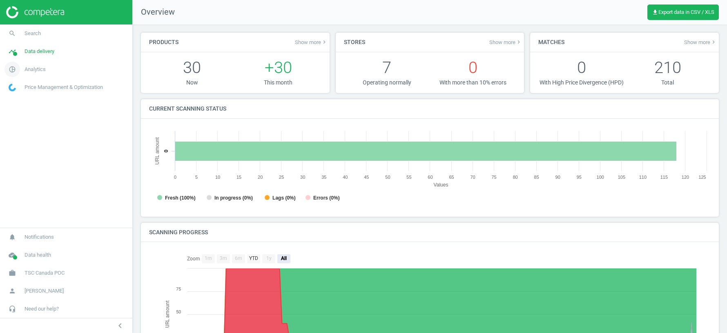
click at [35, 71] on span "Analytics" at bounding box center [35, 69] width 21 height 7
click at [22, 101] on span "Products" at bounding box center [18, 99] width 19 height 7
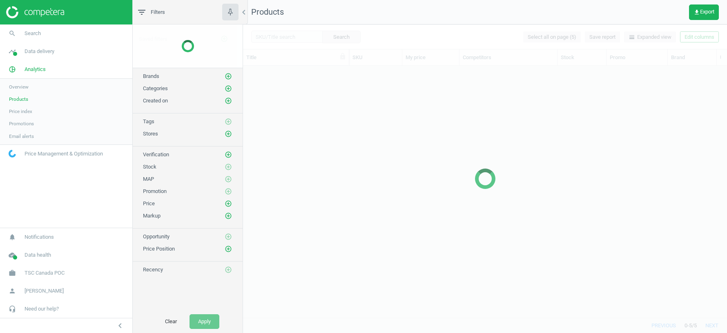
scroll to position [253, 484]
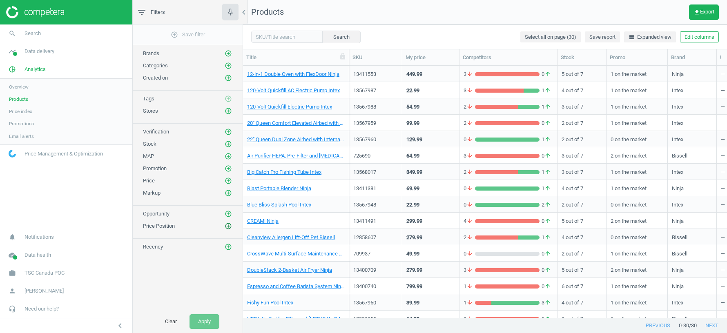
click at [228, 223] on icon "add_circle_outline" at bounding box center [228, 226] width 7 height 7
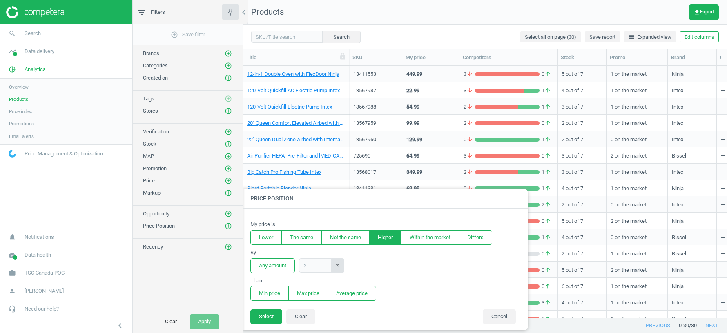
click at [382, 238] on button "Higher" at bounding box center [385, 237] width 32 height 15
click at [313, 268] on input "text" at bounding box center [315, 266] width 33 height 14
type input "30"
click at [349, 293] on button "Average price" at bounding box center [352, 293] width 49 height 15
click at [265, 317] on button "Select" at bounding box center [267, 317] width 32 height 15
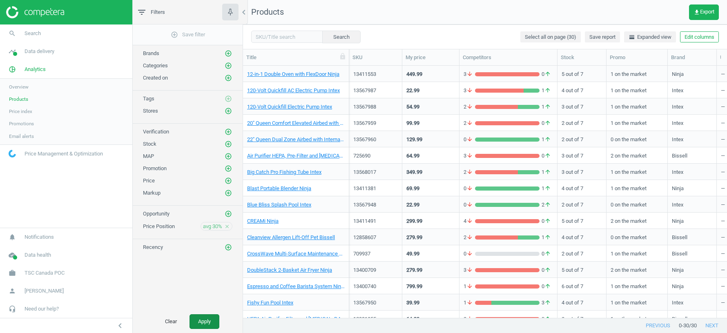
click at [205, 320] on button "Apply" at bounding box center [205, 322] width 30 height 15
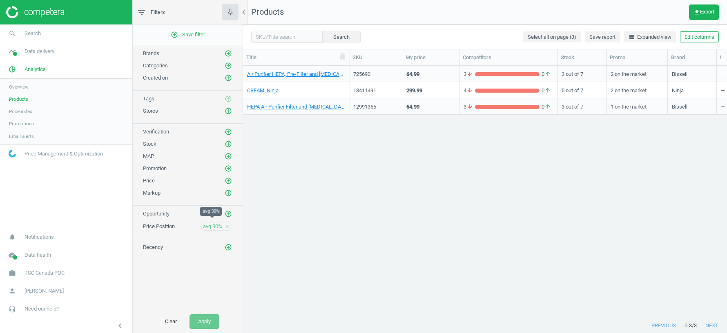
click at [214, 223] on span "avg 30%" at bounding box center [212, 226] width 19 height 7
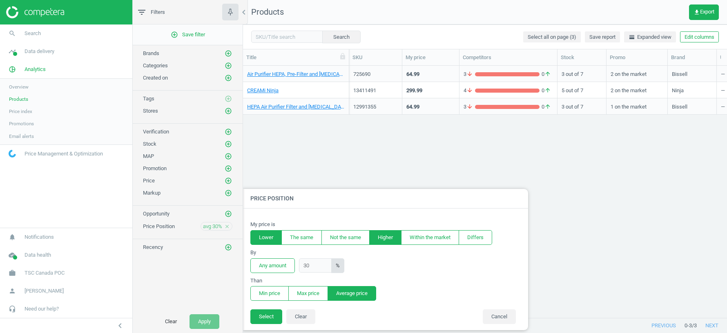
click at [261, 236] on button "Lower" at bounding box center [266, 237] width 31 height 15
click at [264, 314] on button "Select" at bounding box center [267, 317] width 32 height 15
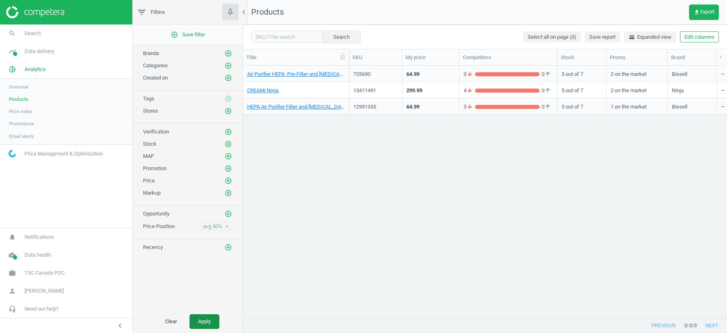
click at [195, 323] on button "Apply" at bounding box center [205, 322] width 30 height 15
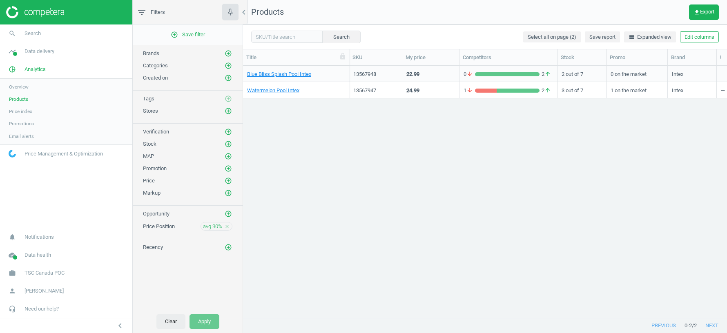
click at [166, 319] on button "Clear" at bounding box center [171, 322] width 29 height 15
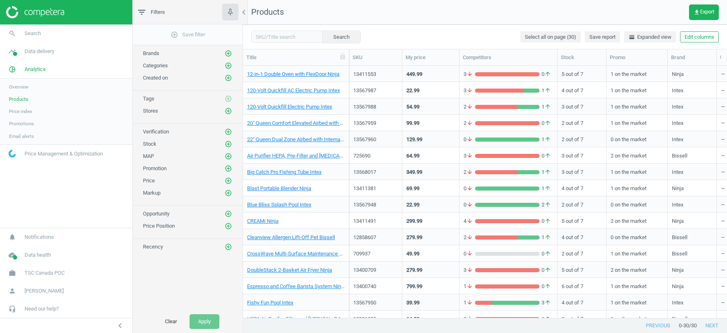
scroll to position [0, 48]
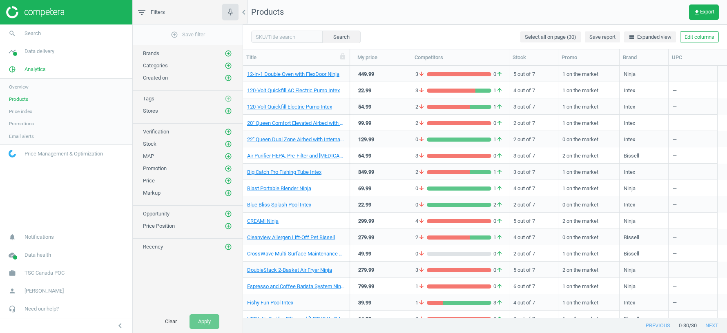
click at [24, 110] on span "Price index" at bounding box center [20, 111] width 23 height 7
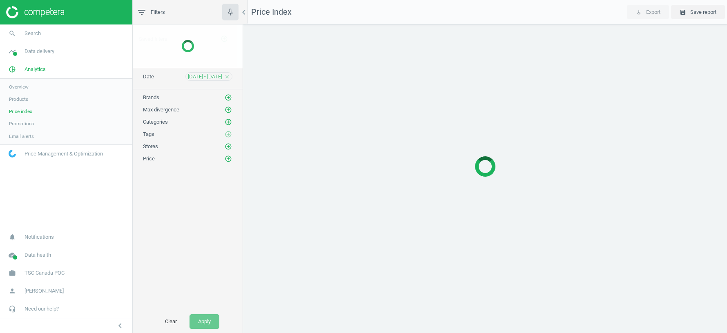
click at [20, 89] on span "Overview" at bounding box center [19, 87] width 20 height 7
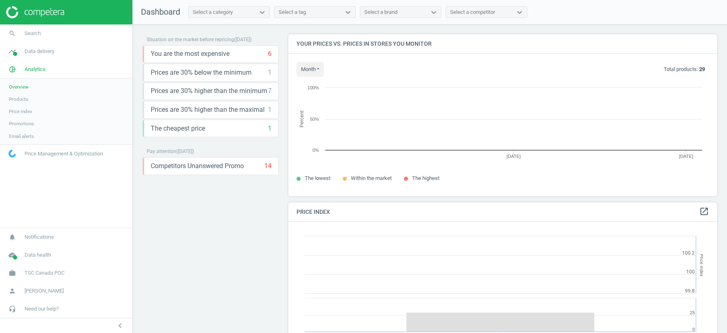
scroll to position [188, 429]
click at [322, 68] on button "month" at bounding box center [310, 69] width 27 height 15
click at [320, 95] on button "Last 30 days" at bounding box center [323, 95] width 52 height 10
click at [314, 69] on button "month" at bounding box center [310, 69] width 27 height 15
click at [313, 88] on button "[DATE]" at bounding box center [323, 85] width 52 height 10
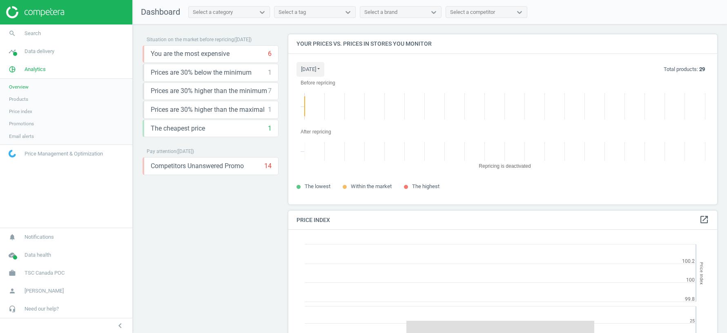
scroll to position [170, 429]
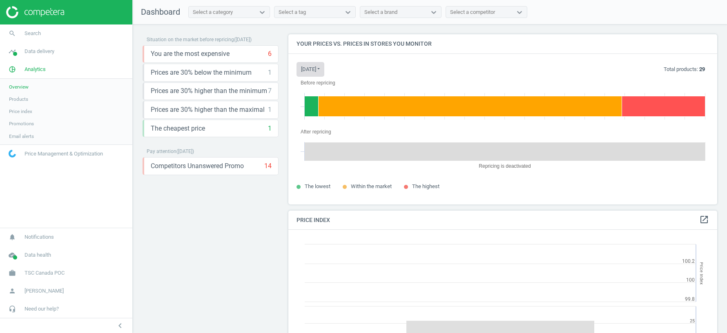
click at [311, 68] on button "[DATE]" at bounding box center [311, 69] width 28 height 15
click at [313, 93] on button "Last 30 days" at bounding box center [323, 95] width 52 height 10
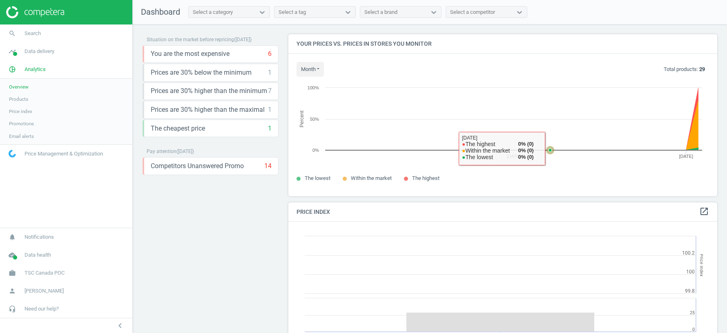
drag, startPoint x: 686, startPoint y: 146, endPoint x: 553, endPoint y: 148, distance: 133.2
click at [553, 148] on icon at bounding box center [550, 150] width 8 height 8
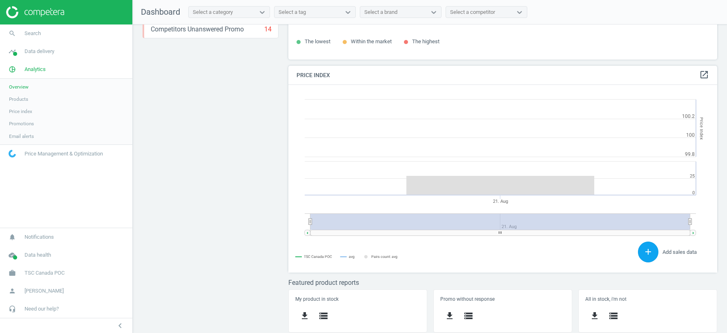
click at [646, 248] on icon "add" at bounding box center [649, 252] width 10 height 10
click at [646, 255] on icon "add" at bounding box center [649, 252] width 10 height 10
click at [646, 253] on icon "add" at bounding box center [649, 252] width 10 height 10
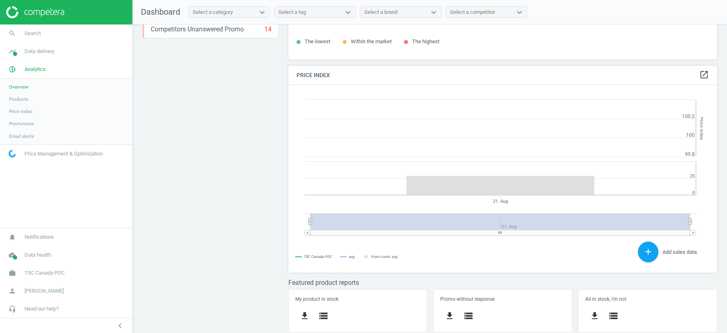
click at [646, 253] on icon "add" at bounding box center [649, 252] width 10 height 10
click at [671, 253] on span "Add sales data" at bounding box center [680, 252] width 34 height 6
click at [646, 253] on icon "add" at bounding box center [649, 252] width 10 height 10
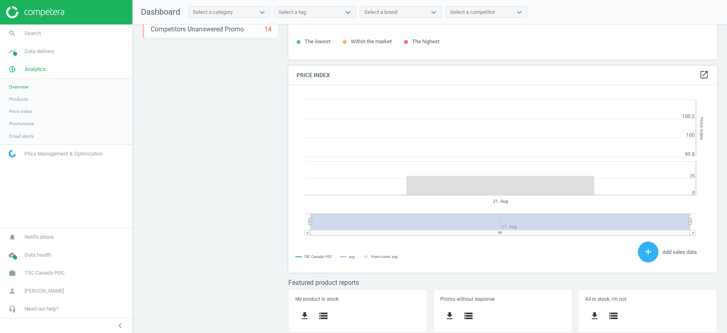
click at [14, 100] on span "Products" at bounding box center [18, 99] width 19 height 7
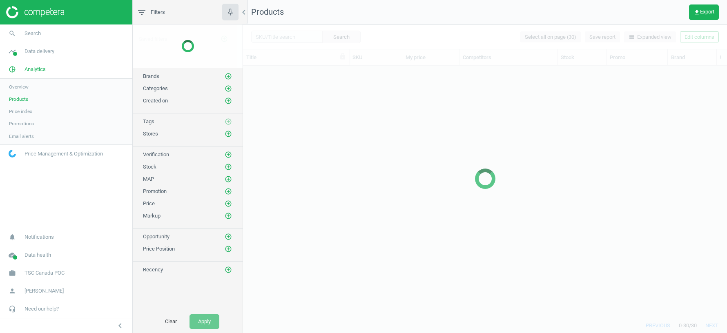
scroll to position [253, 484]
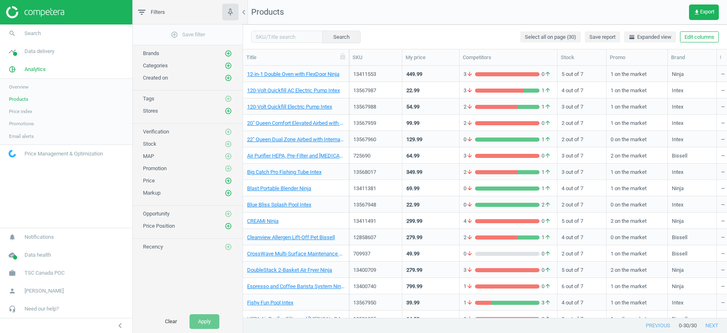
click at [20, 84] on span "Overview" at bounding box center [19, 87] width 20 height 7
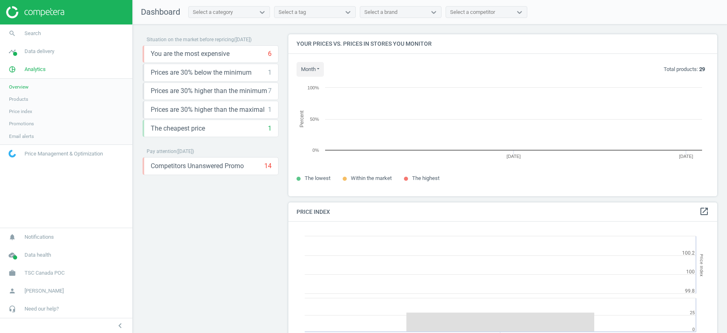
scroll to position [188, 429]
